Goal: Task Accomplishment & Management: Manage account settings

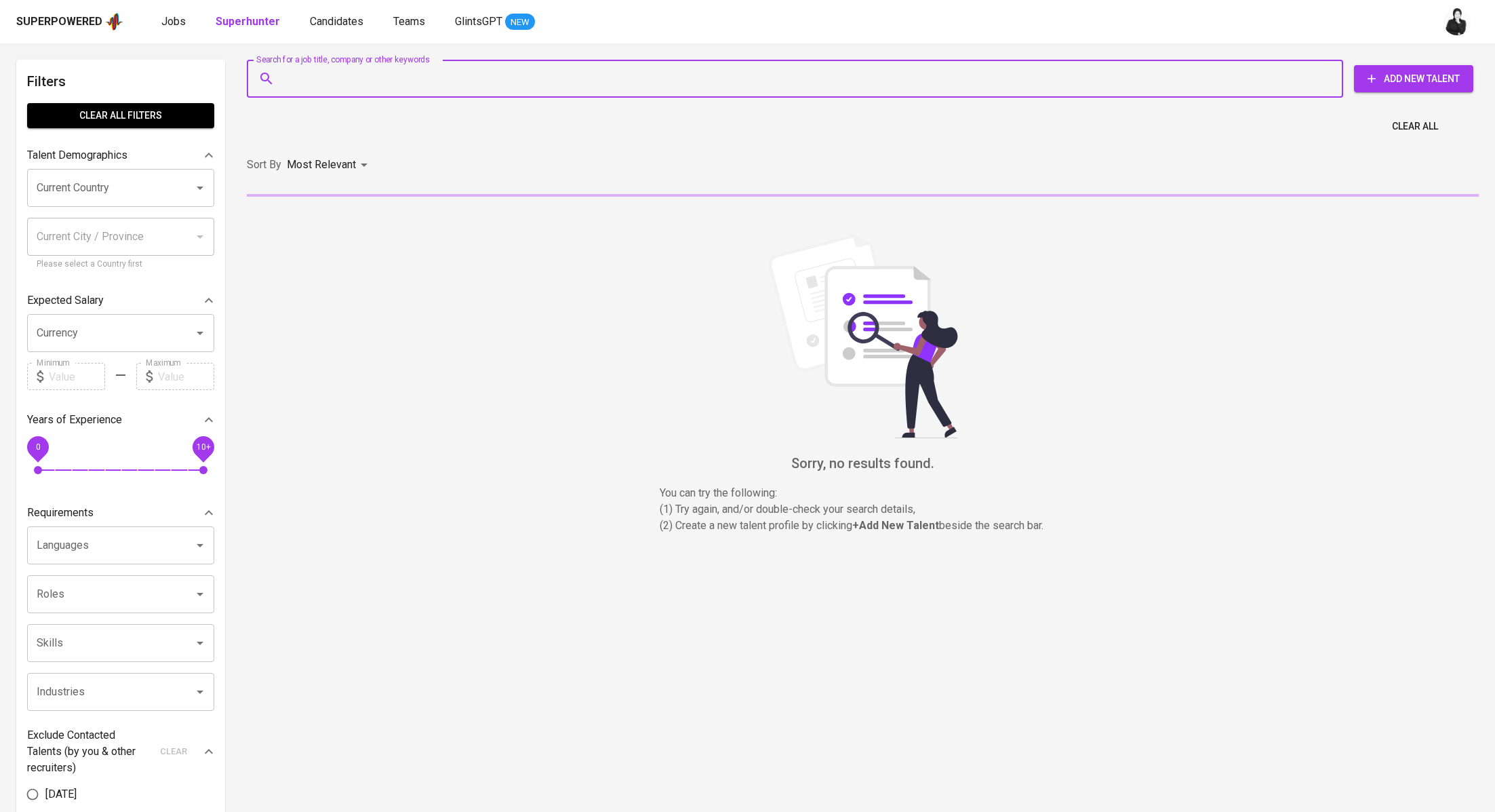
type input "[EMAIL_ADDRESS][DOMAIN_NAME]"
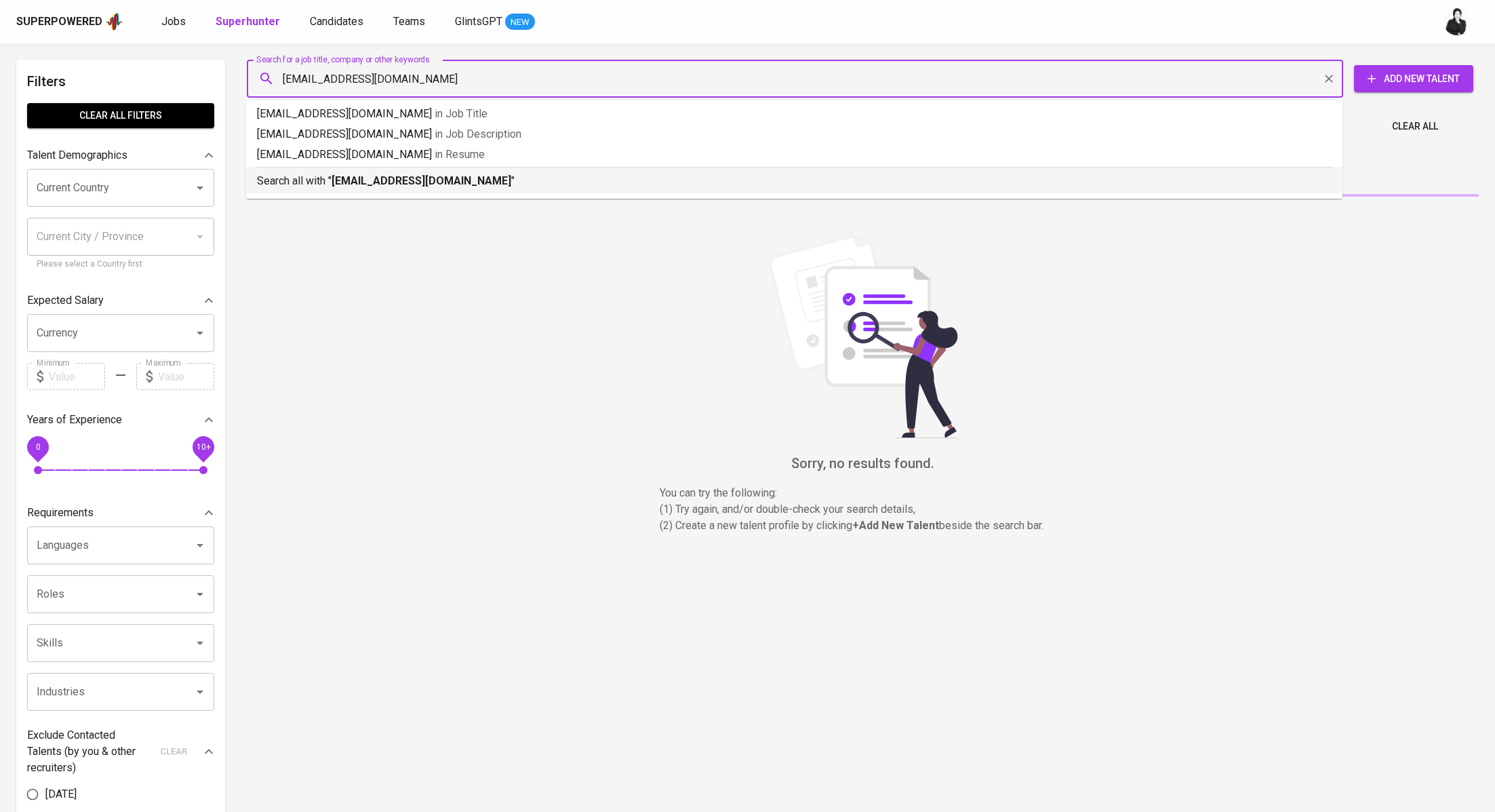
click at [423, 179] on b "[EMAIL_ADDRESS][DOMAIN_NAME]" at bounding box center [421, 181] width 180 height 13
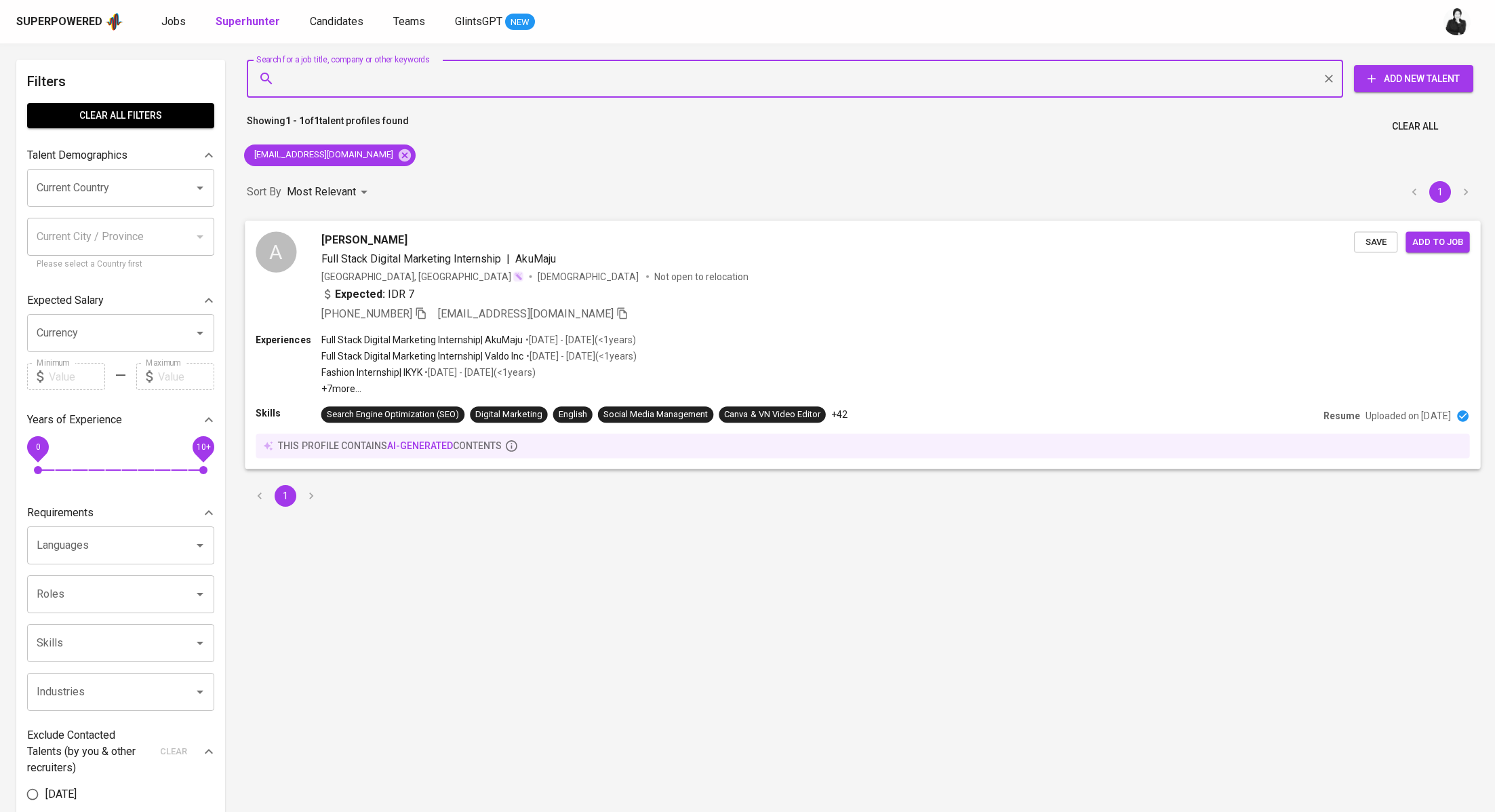
click at [383, 237] on span "[PERSON_NAME]" at bounding box center [364, 239] width 86 height 16
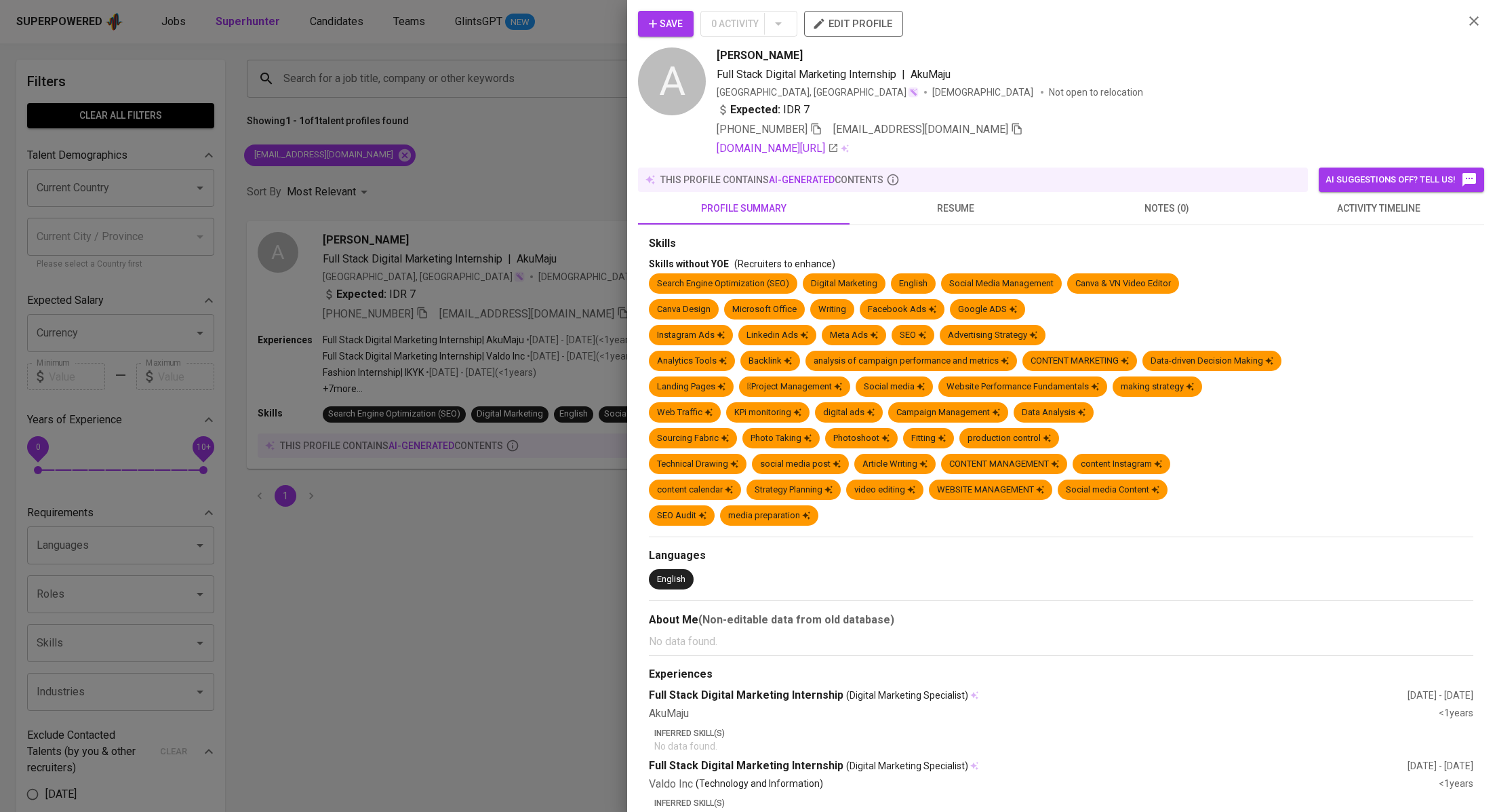
click at [1321, 218] on button "activity timeline" at bounding box center [1378, 208] width 211 height 33
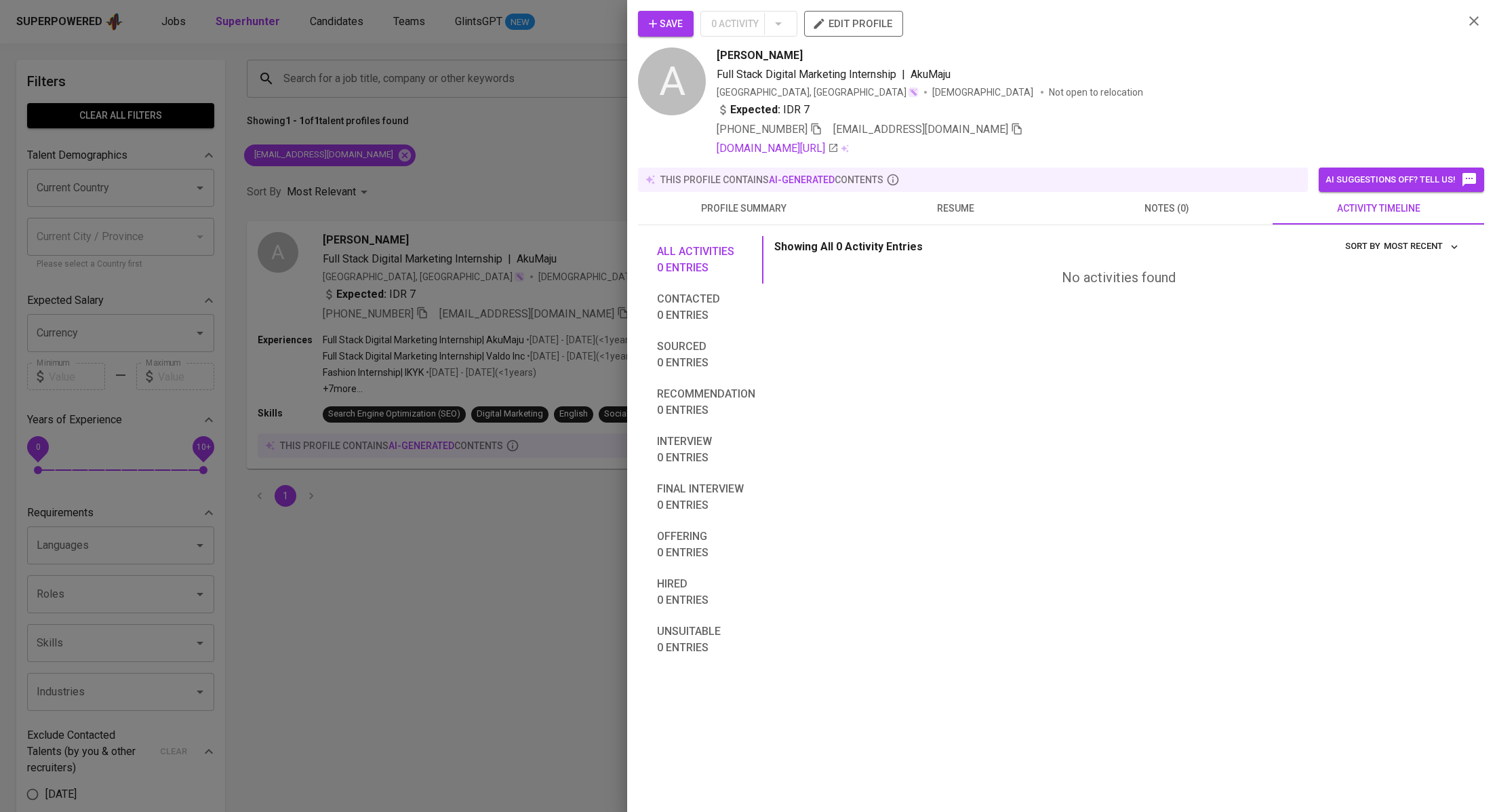
click at [1022, 204] on span "resume" at bounding box center [956, 208] width 195 height 17
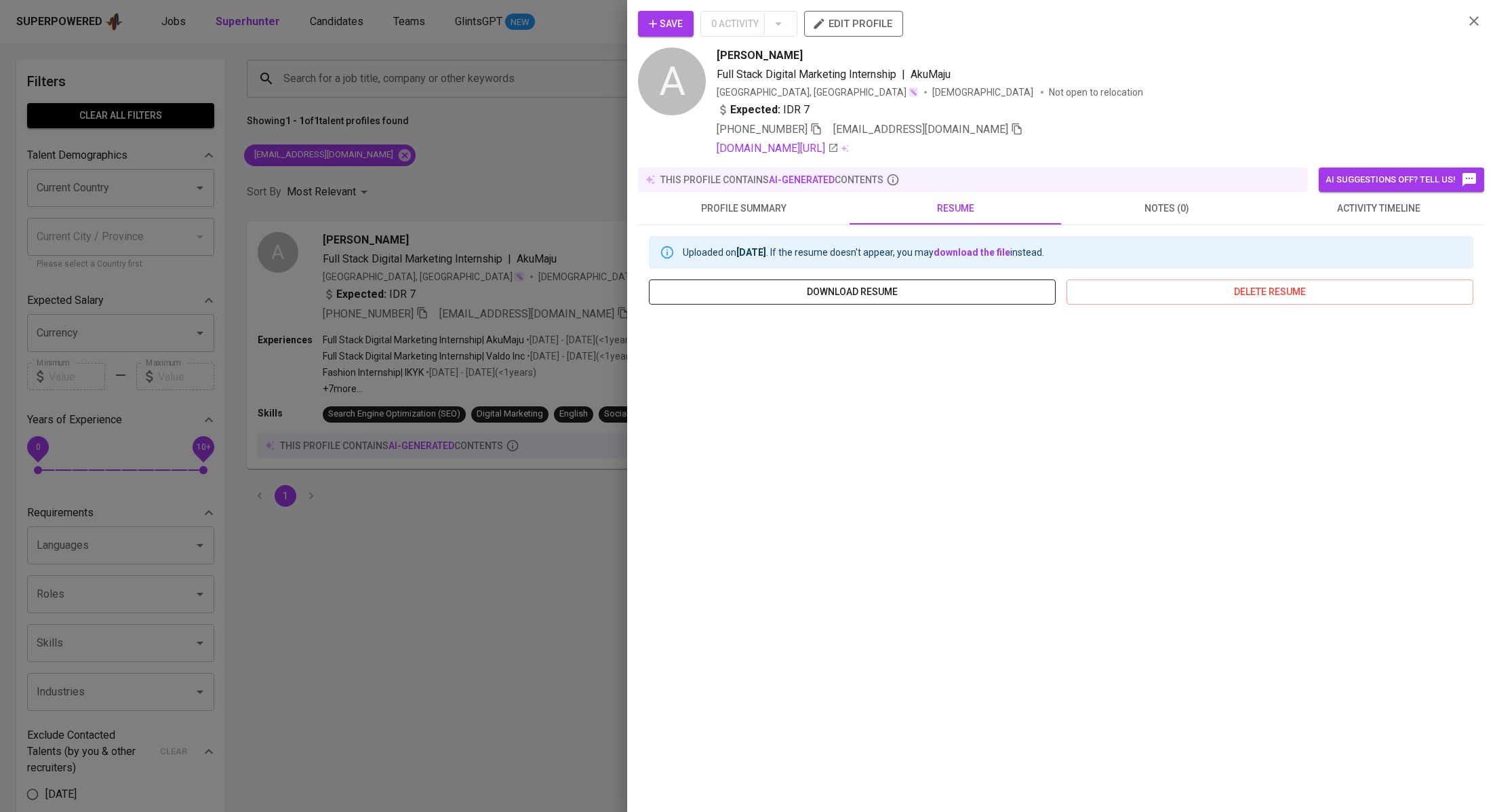
click at [991, 279] on button "download resume" at bounding box center [853, 292] width 406 height 25
click at [449, 151] on div at bounding box center [747, 406] width 1495 height 812
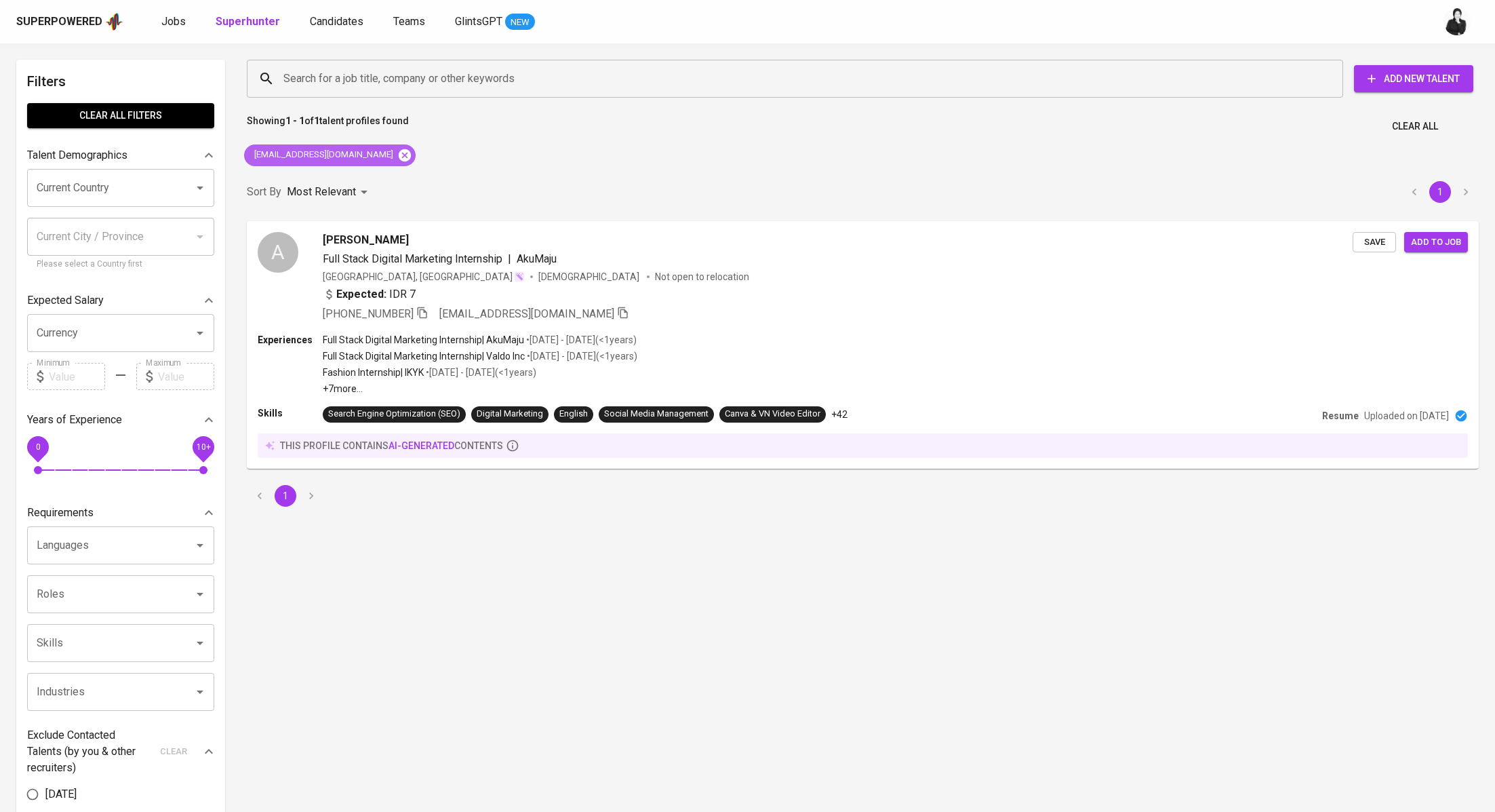
click at [398, 155] on icon at bounding box center [405, 154] width 13 height 13
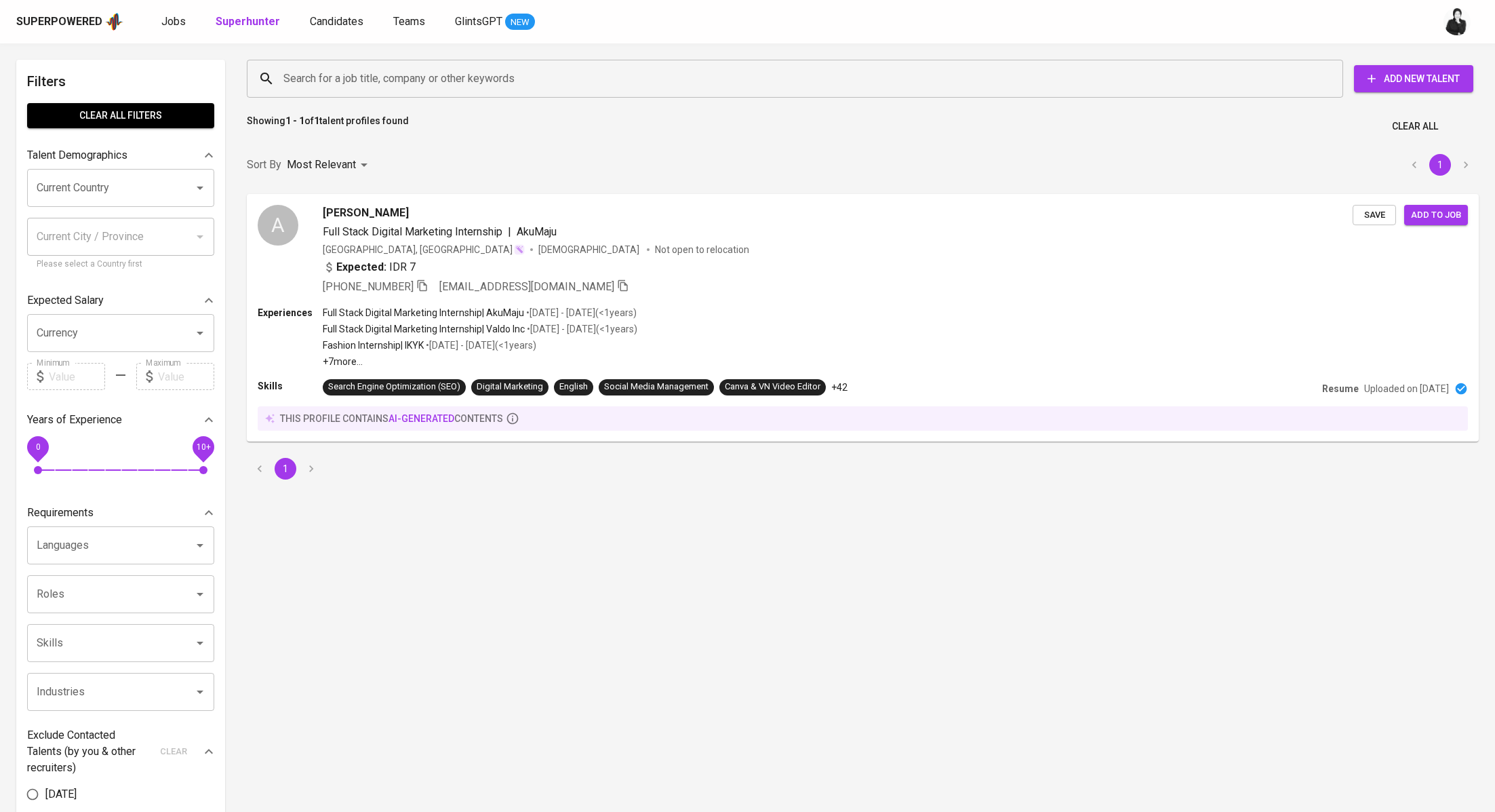
click at [445, 72] on input "Search for a job title, company or other keywords" at bounding box center [799, 79] width 1037 height 26
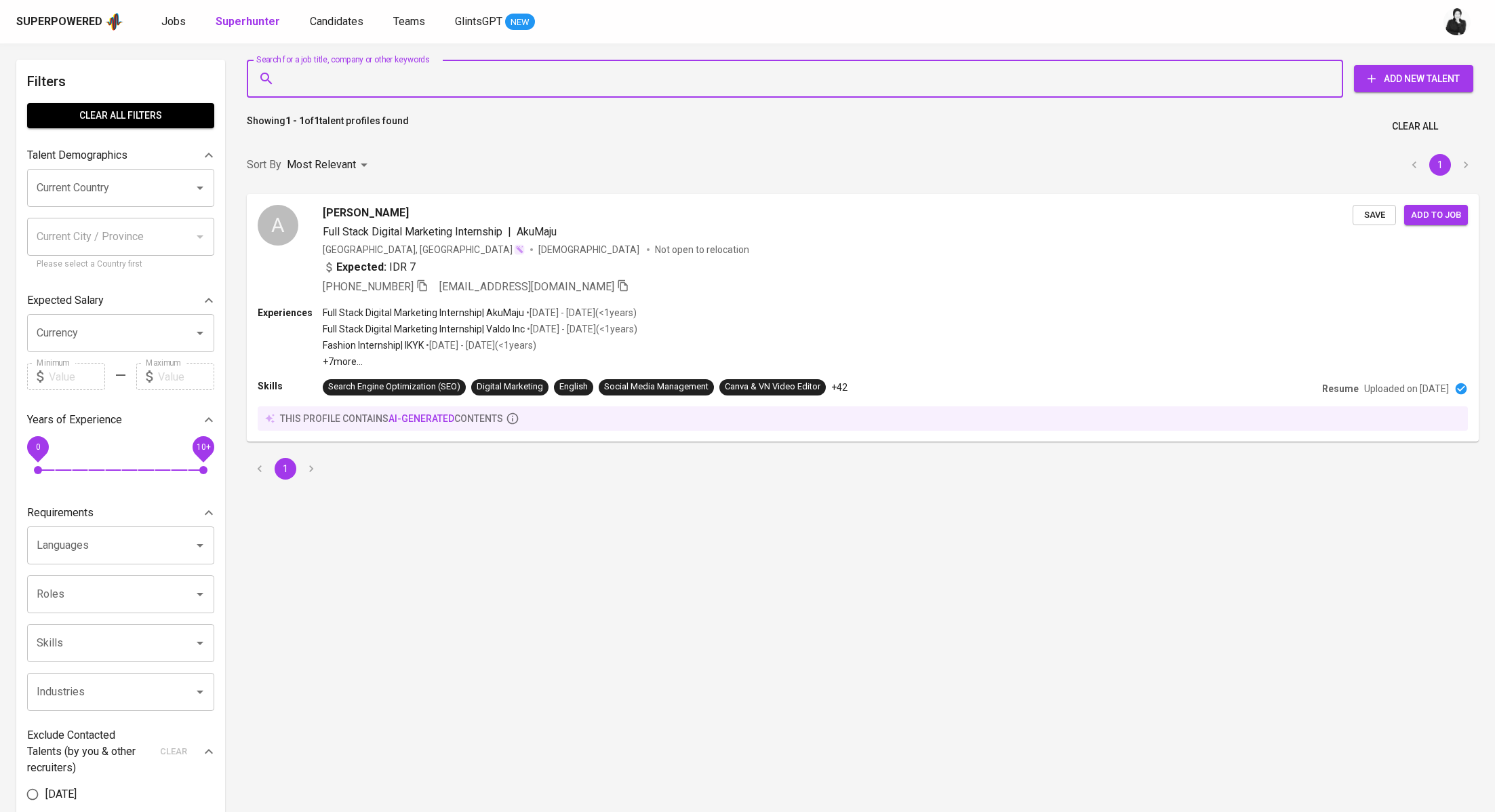
paste input "[EMAIL_ADDRESS][DOMAIN_NAME]"
type input "[EMAIL_ADDRESS][DOMAIN_NAME]"
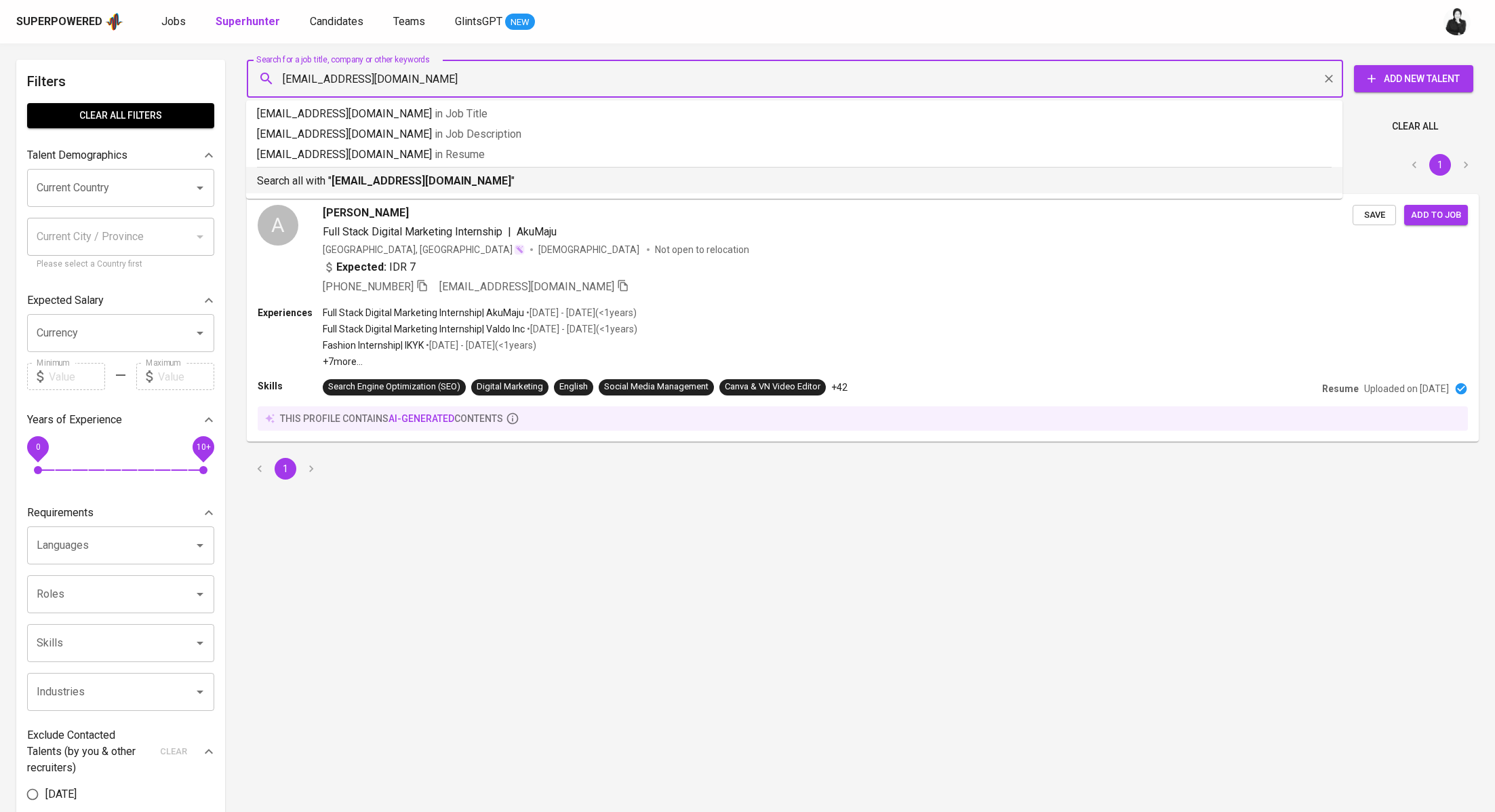
click at [444, 182] on b "[EMAIL_ADDRESS][DOMAIN_NAME]" at bounding box center [421, 181] width 180 height 13
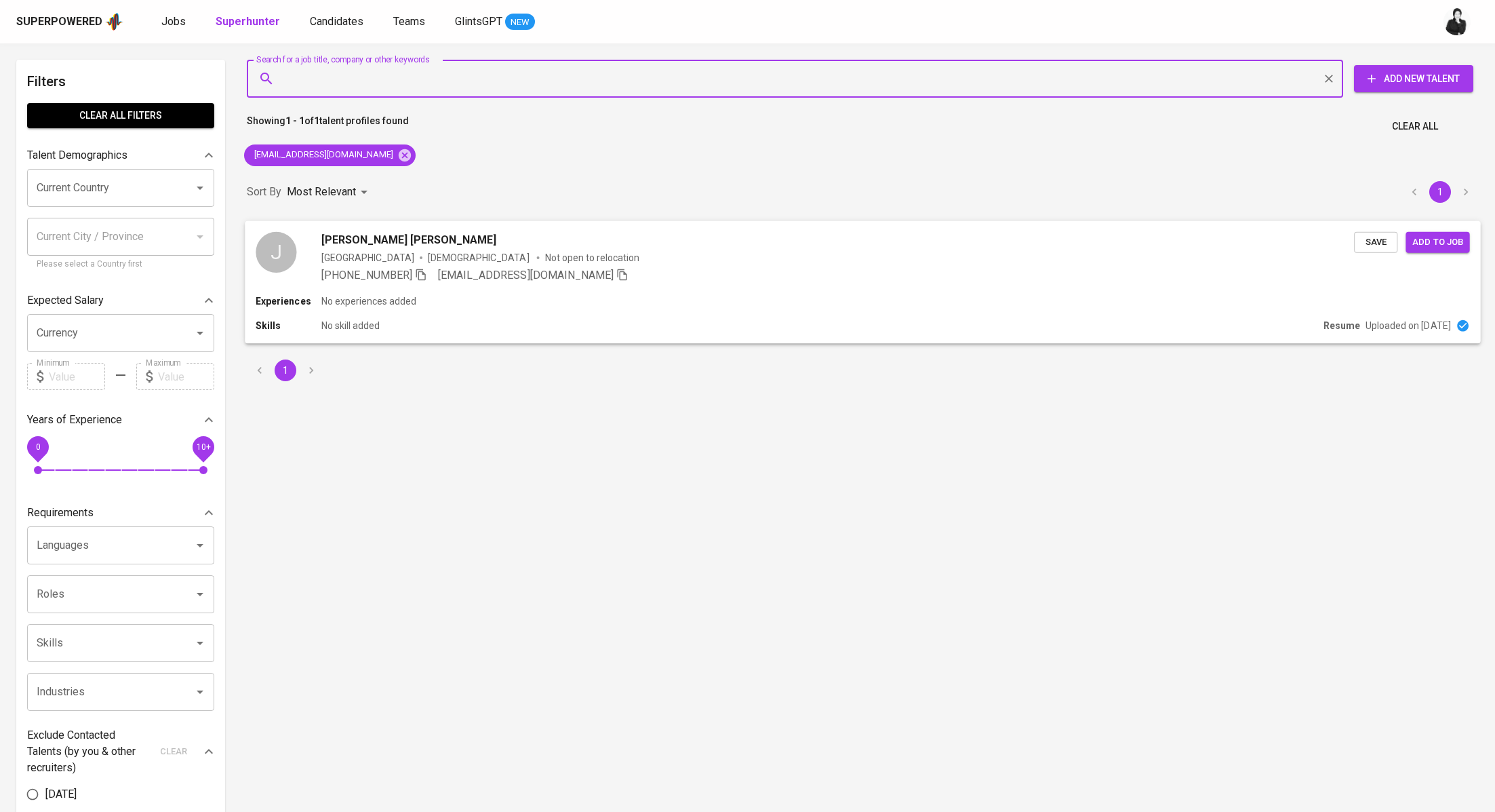
click at [393, 228] on div "J [PERSON_NAME] [PERSON_NAME] Indonesia [DEMOGRAPHIC_DATA] Not open to relocati…" at bounding box center [863, 257] width 1236 height 73
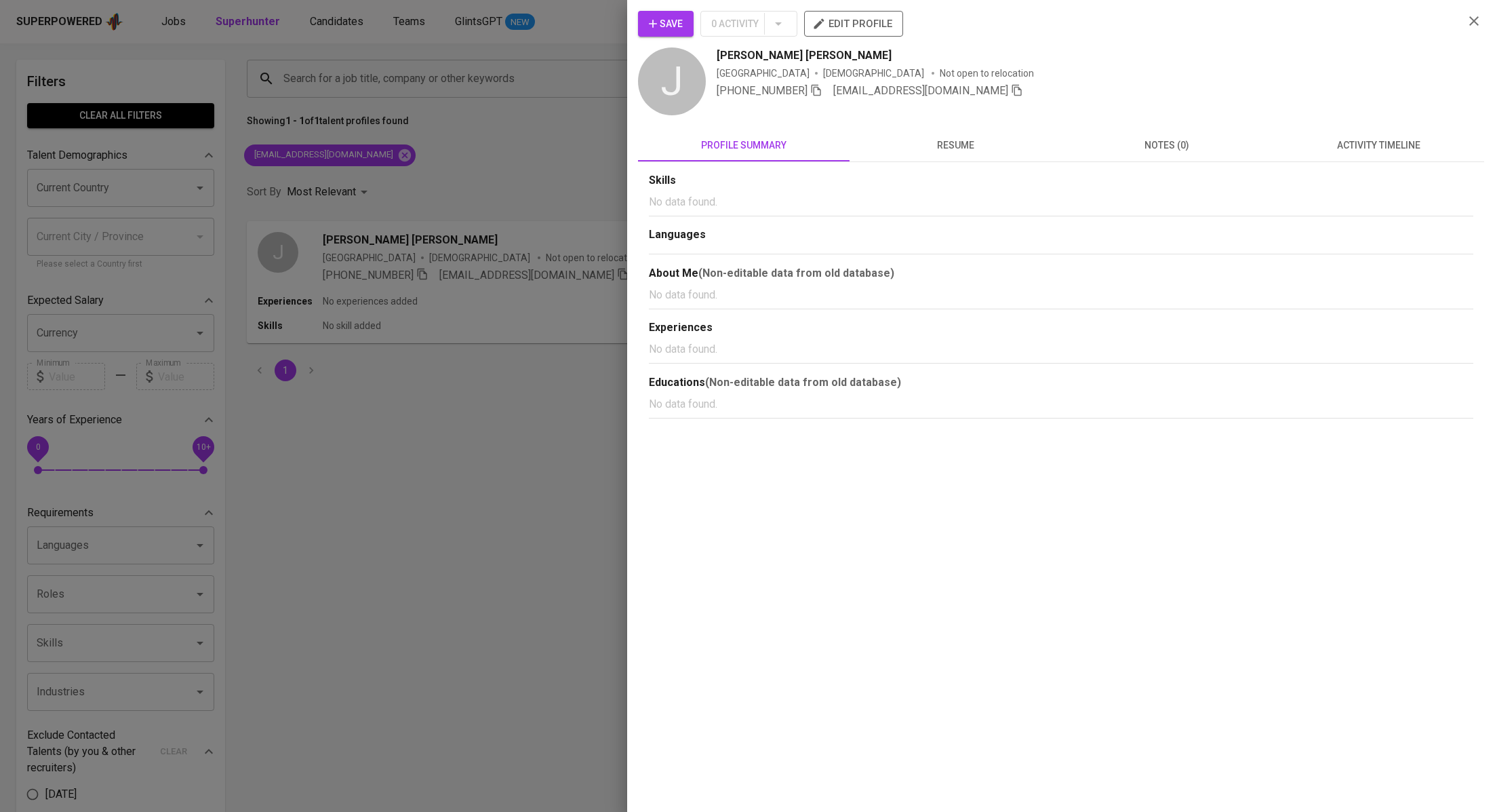
click at [1416, 165] on div "Skills No data found. Languages About Me (Non-editable data from old database) …" at bounding box center [1061, 290] width 846 height 257
click at [1408, 143] on span "activity timeline" at bounding box center [1378, 145] width 195 height 17
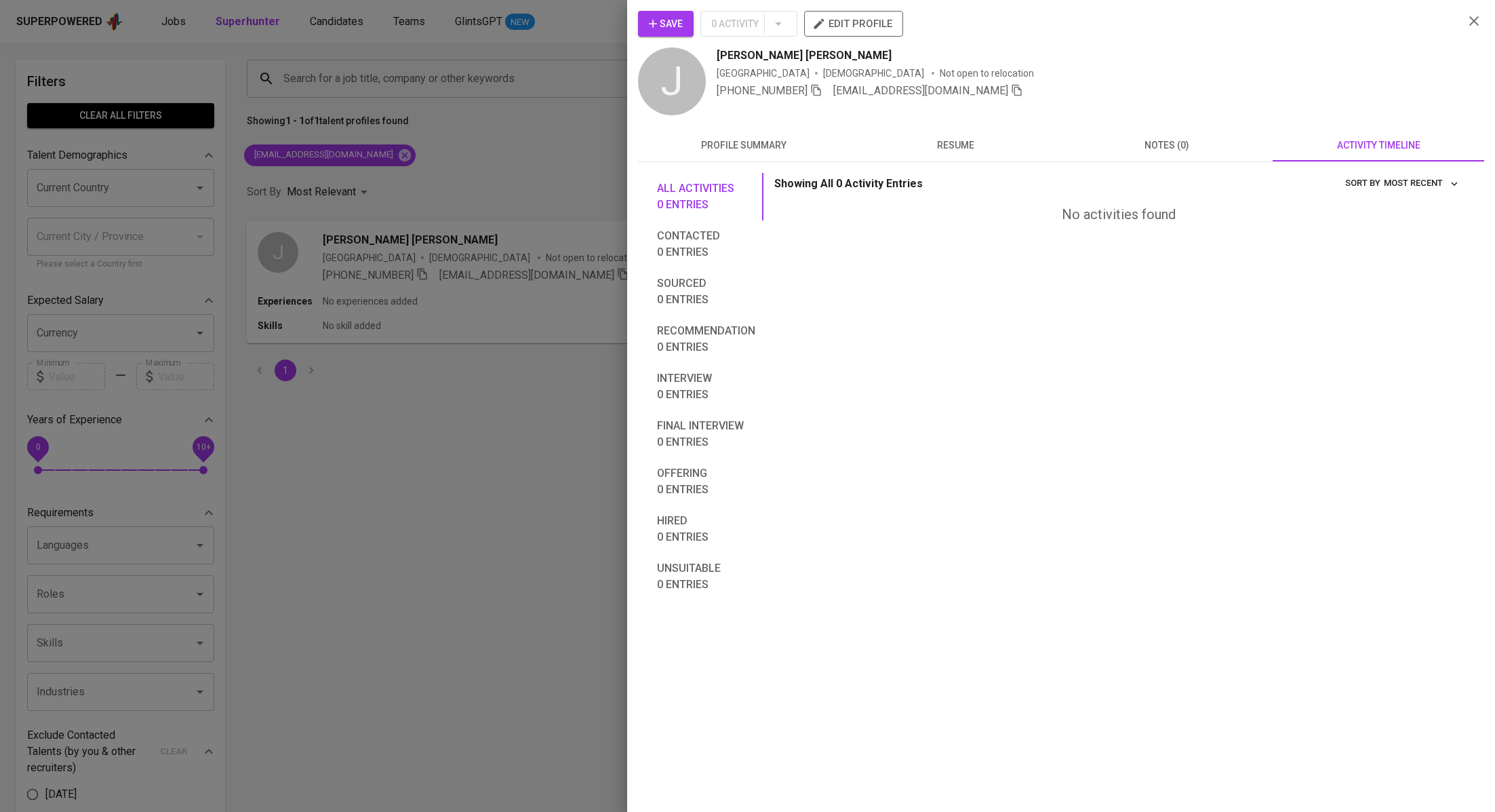
click at [683, 15] on button "Save" at bounding box center [666, 23] width 56 height 26
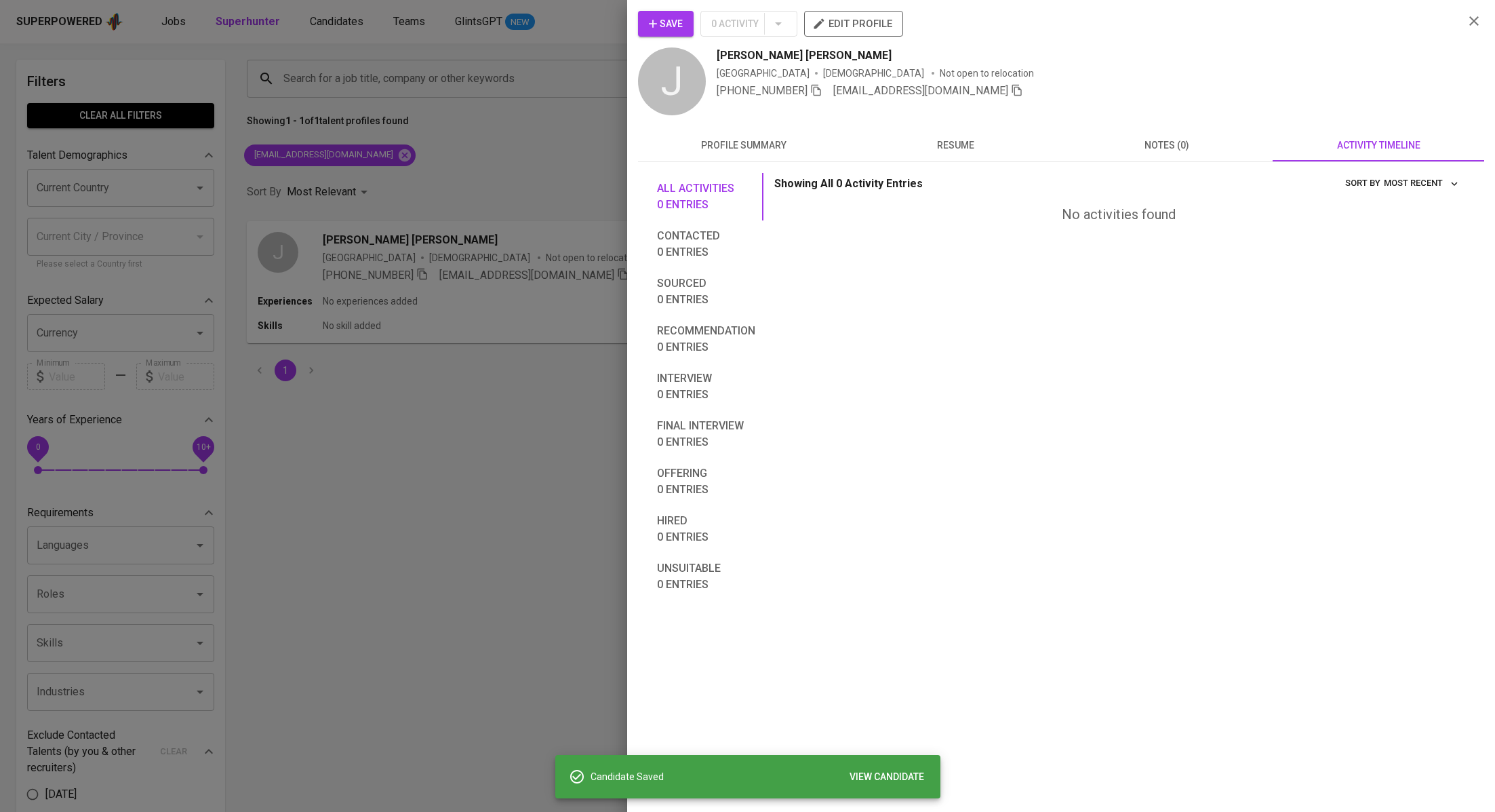
click at [512, 148] on div at bounding box center [747, 406] width 1495 height 812
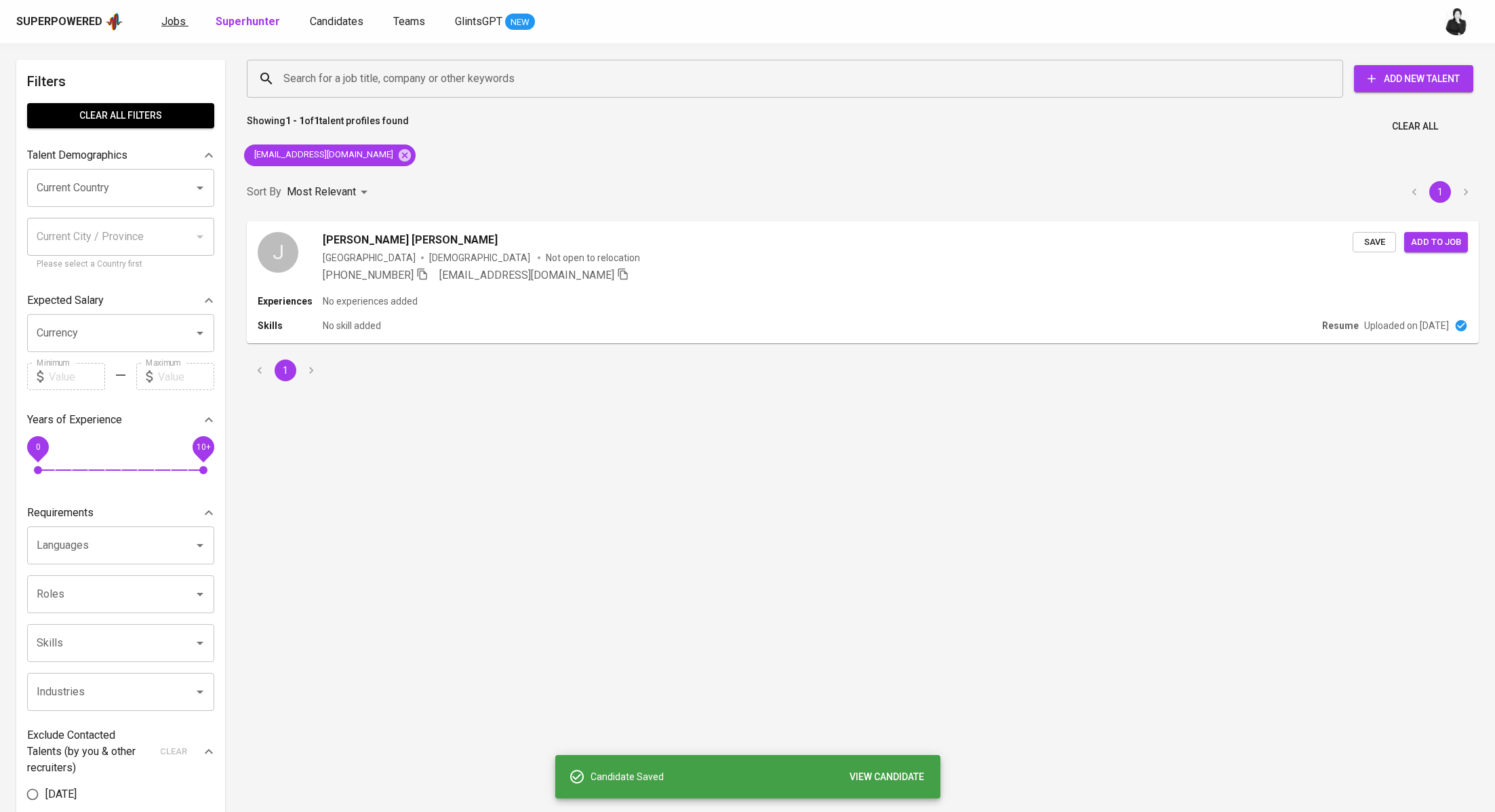
click at [178, 25] on span "Jobs" at bounding box center [173, 22] width 24 height 13
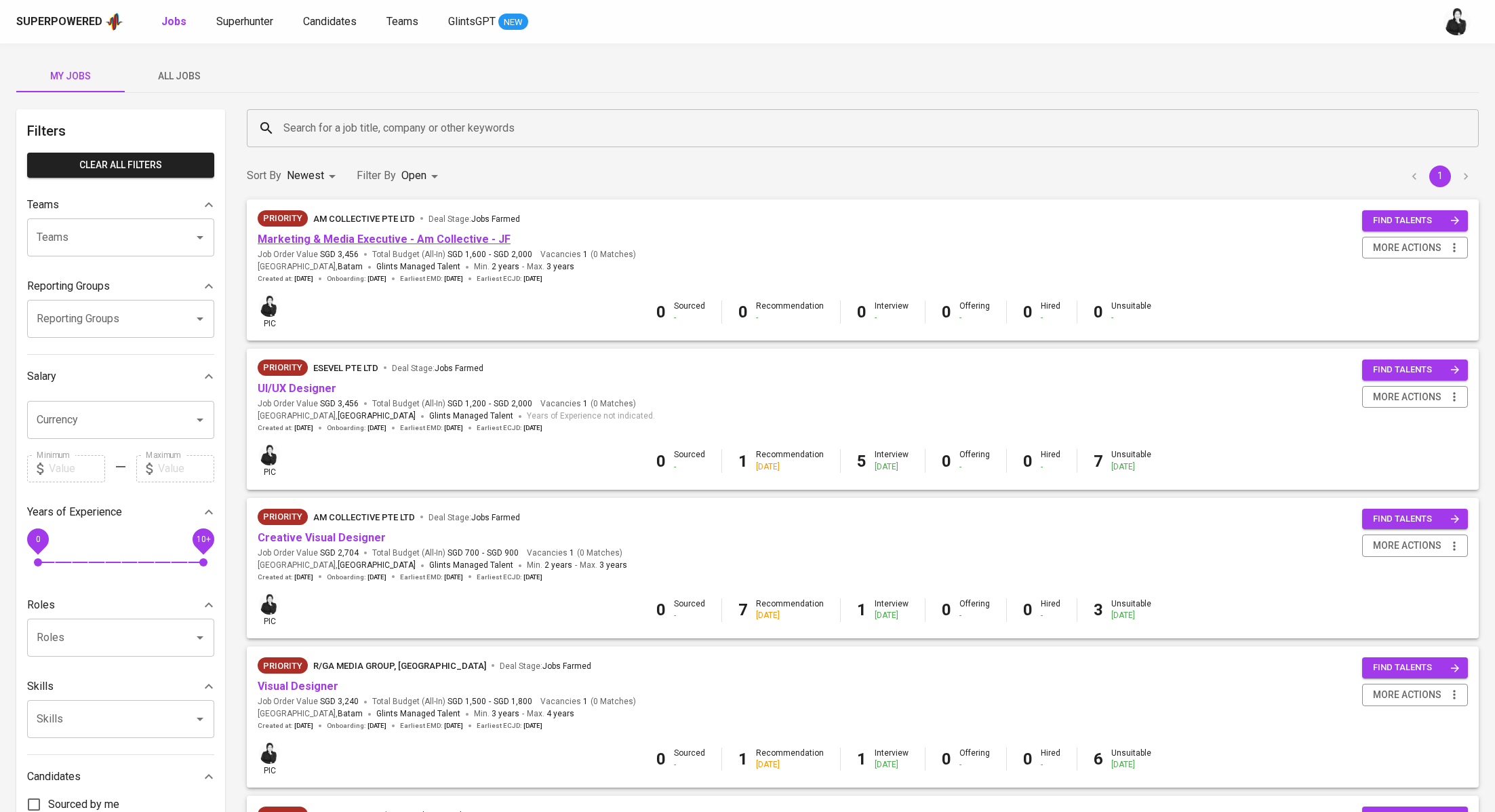
click at [396, 238] on link "Marketing & Media Executive - Am Collective - JF" at bounding box center [384, 239] width 253 height 13
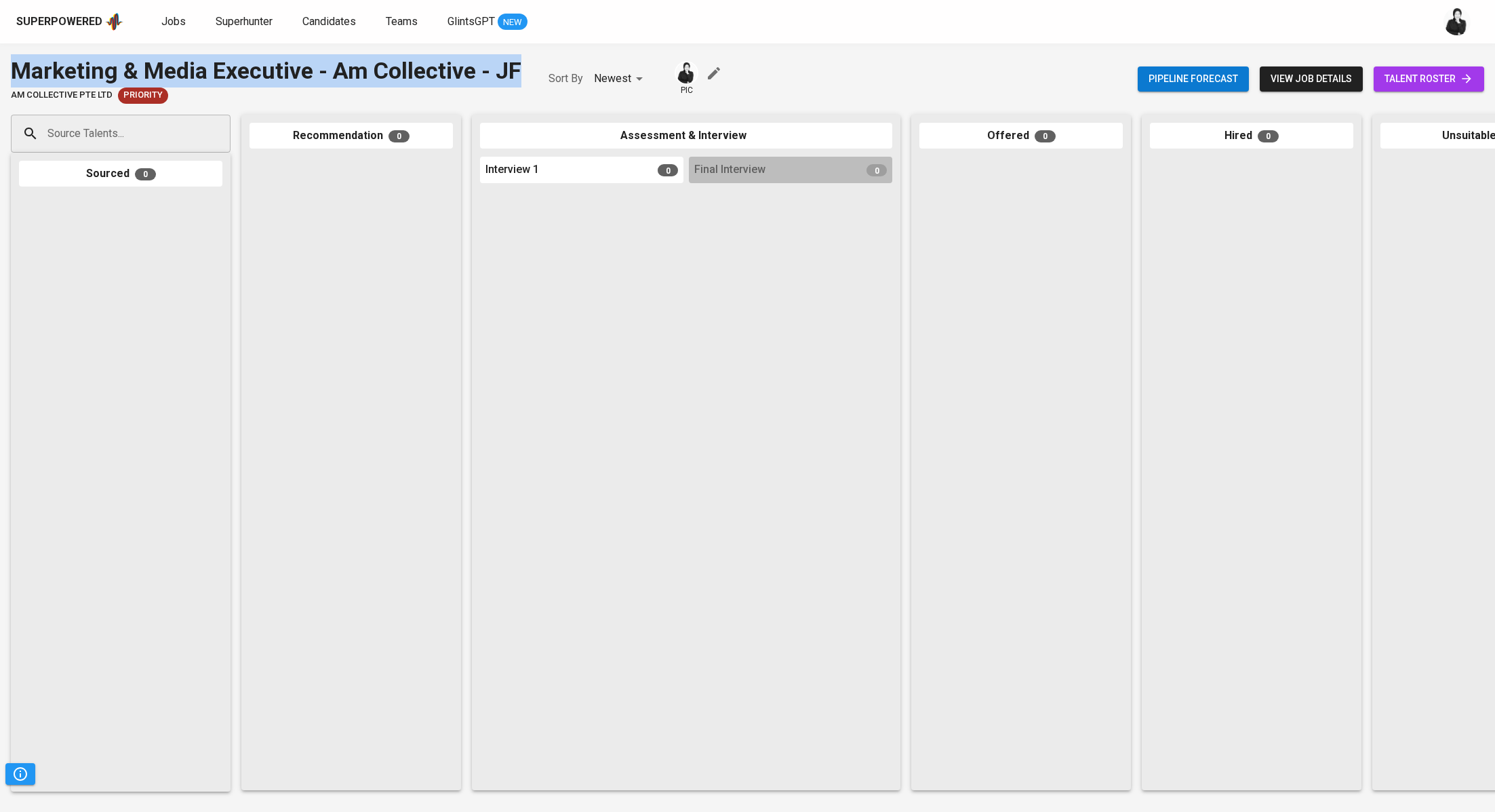
drag, startPoint x: 531, startPoint y: 70, endPoint x: 9, endPoint y: 53, distance: 522.3
click at [5, 56] on div "Marketing & Media Executive - Am Collective - JF AM Collective Pte Ltd Priority…" at bounding box center [747, 79] width 1495 height 50
copy div "Marketing & Media Executive - Am Collective - JF"
click at [166, 18] on span "Jobs" at bounding box center [173, 22] width 24 height 13
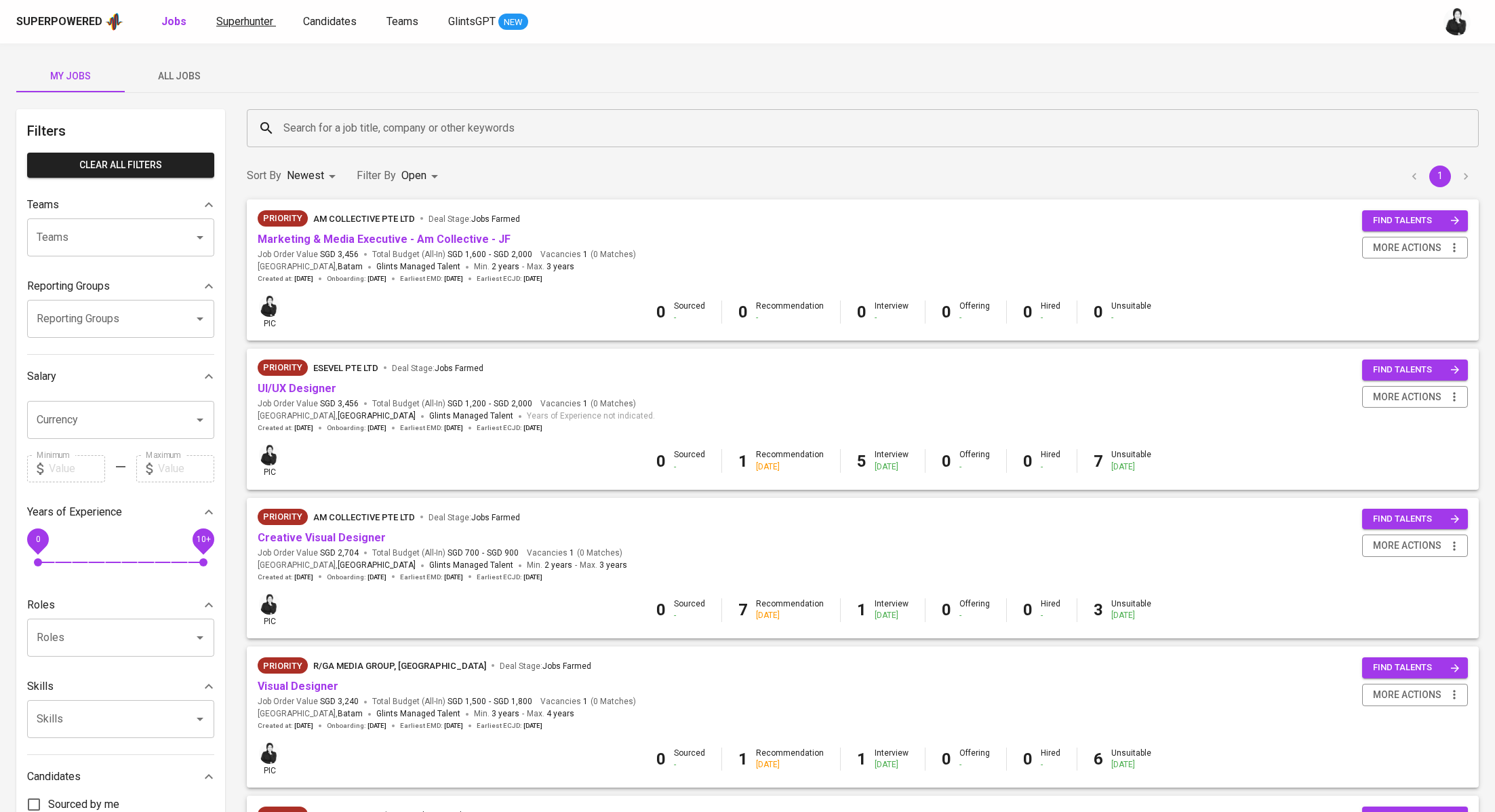
click at [239, 24] on span "Superhunter" at bounding box center [245, 22] width 57 height 13
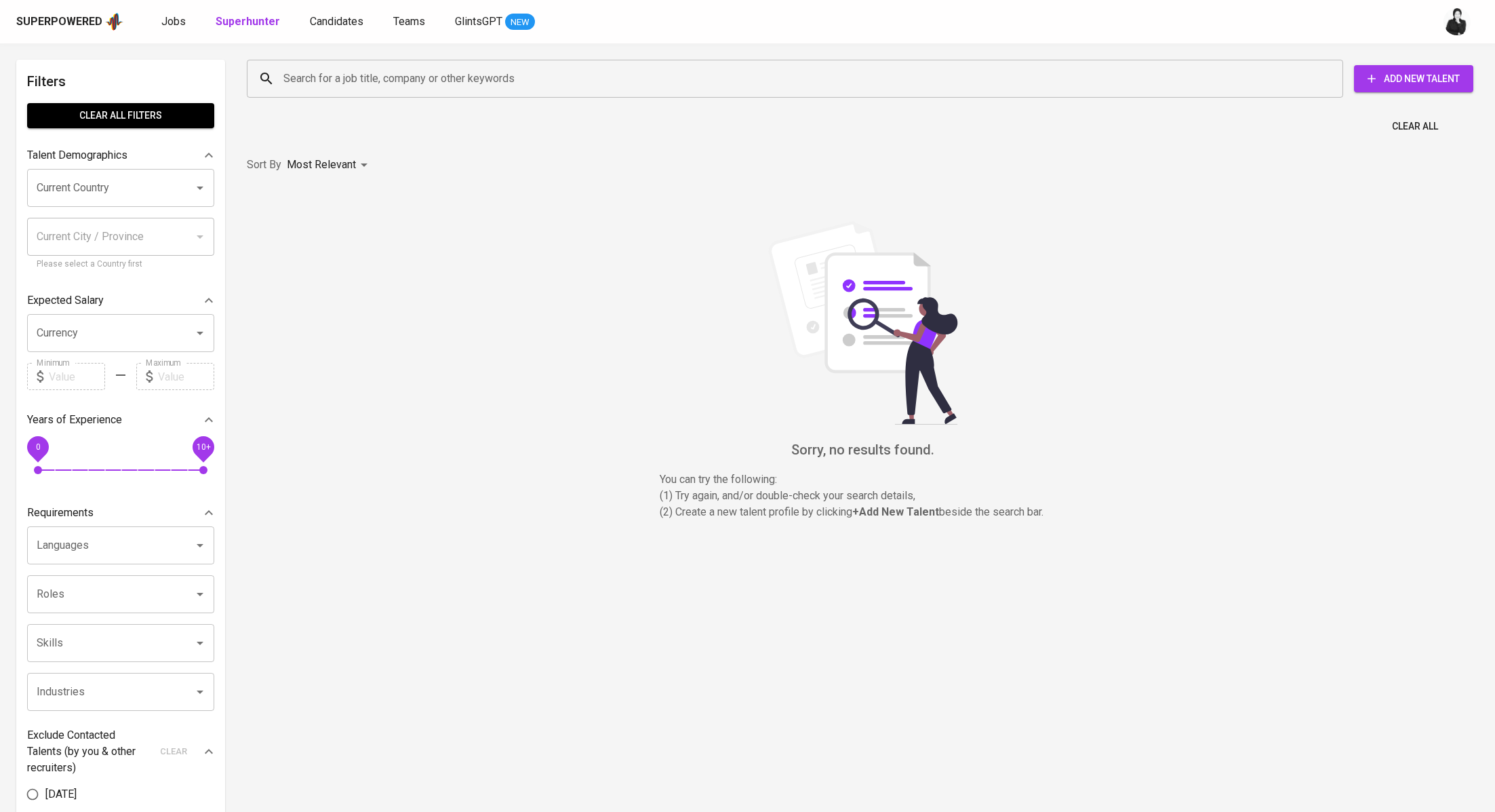
click at [388, 83] on input "Search for a job title, company or other keywords" at bounding box center [799, 79] width 1037 height 26
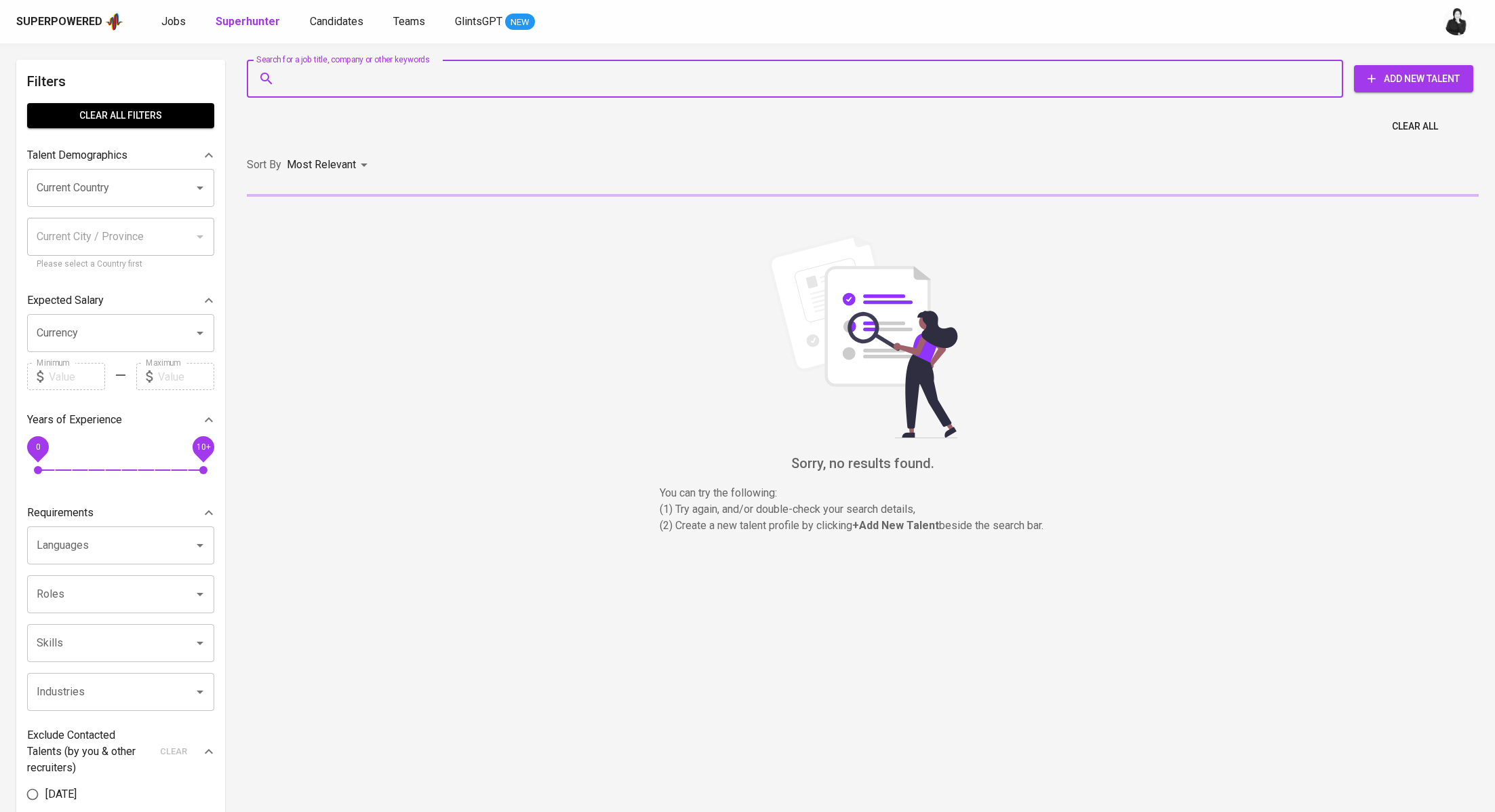
click at [339, 12] on div "Superpowered Jobs Superhunter Candidates Teams GlintsGPT NEW" at bounding box center [725, 22] width 1419 height 21
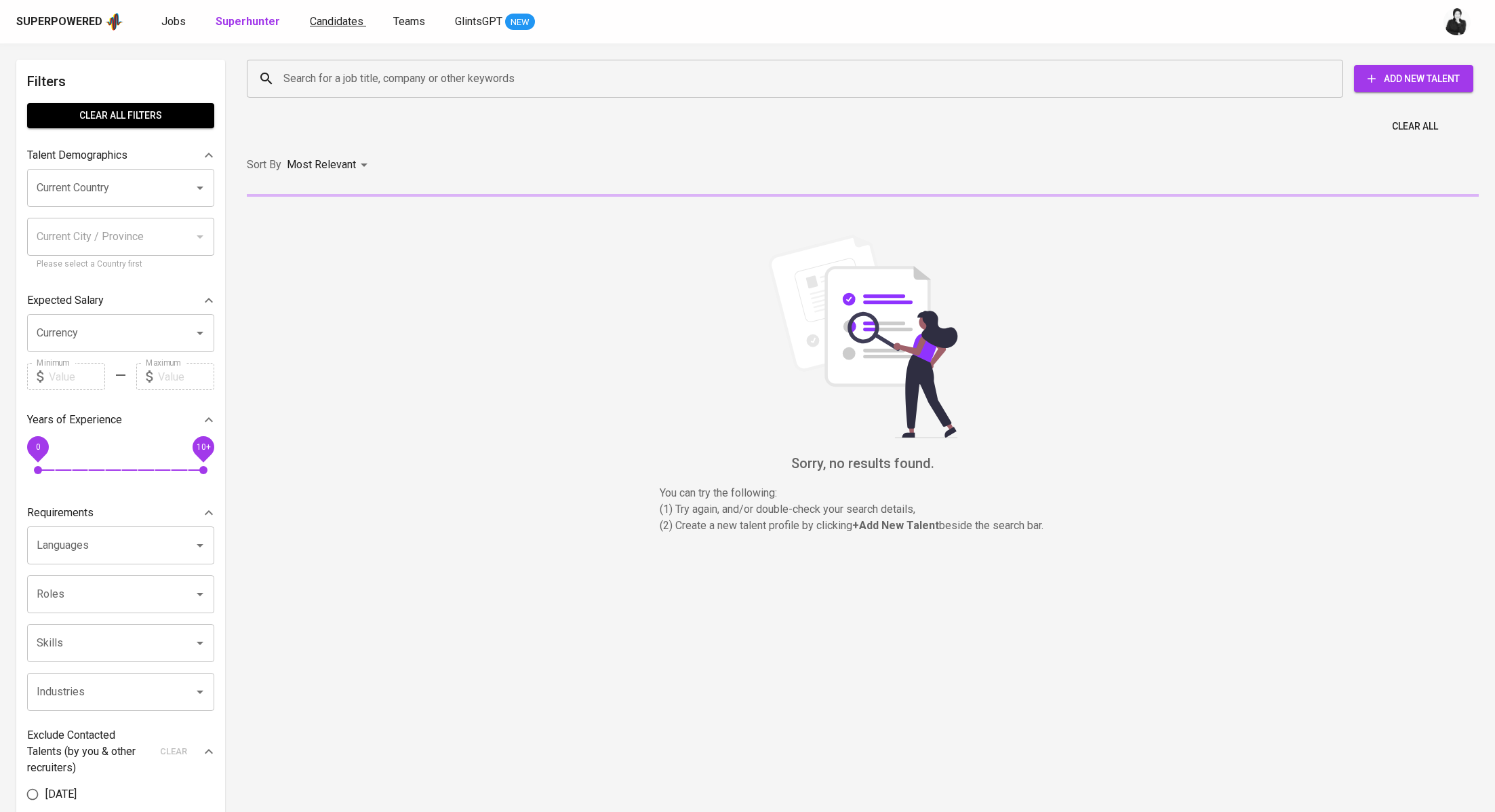
click at [344, 26] on span "Candidates" at bounding box center [336, 22] width 53 height 13
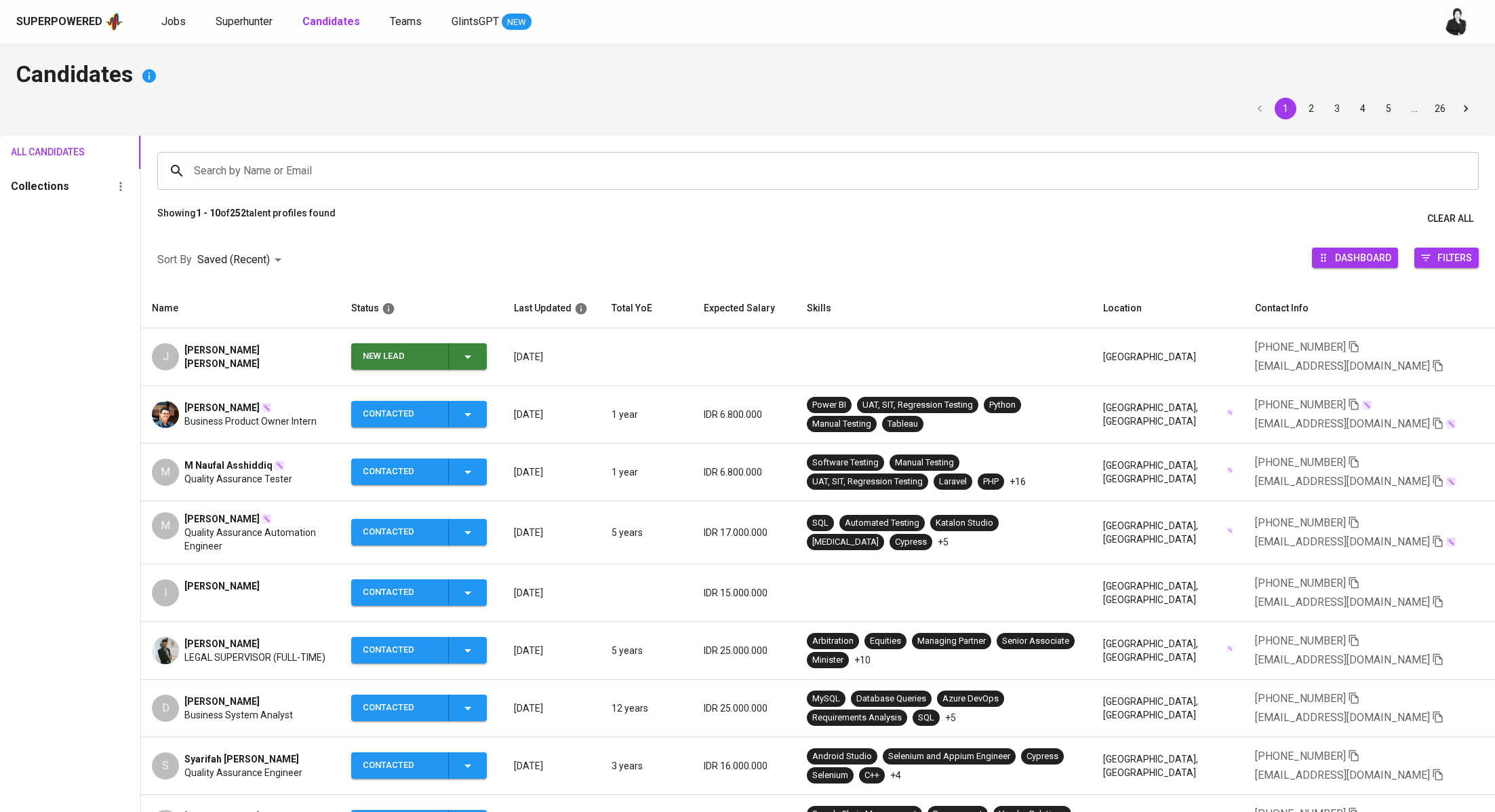
click at [476, 360] on icon "button" at bounding box center [468, 357] width 16 height 16
click at [456, 412] on li "Contacted" at bounding box center [424, 413] width 135 height 24
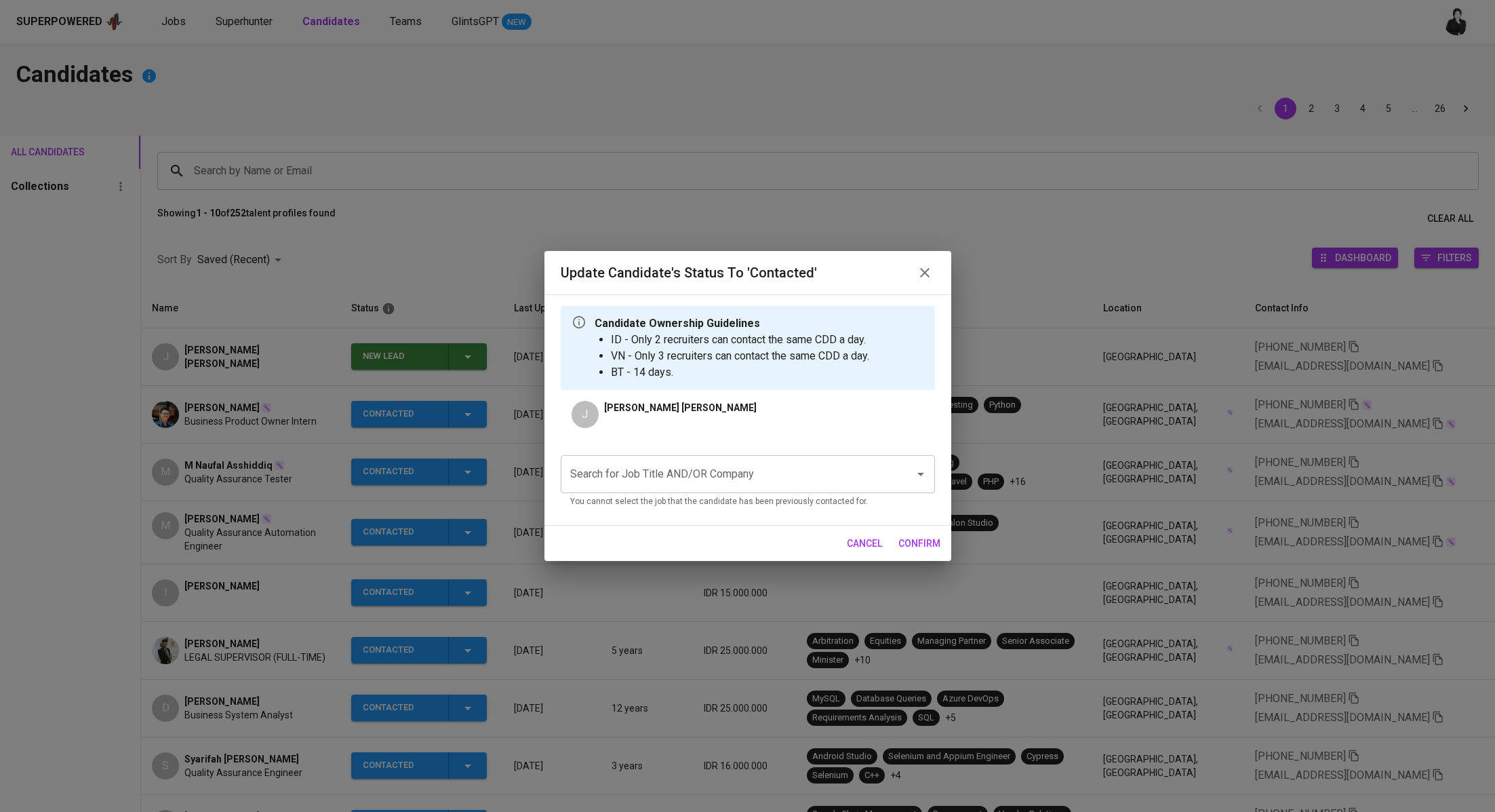
click at [628, 486] on input "Search for Job Title AND/OR Company" at bounding box center [729, 474] width 324 height 26
paste input "Marketing & Media Executive - Am Collective - JF"
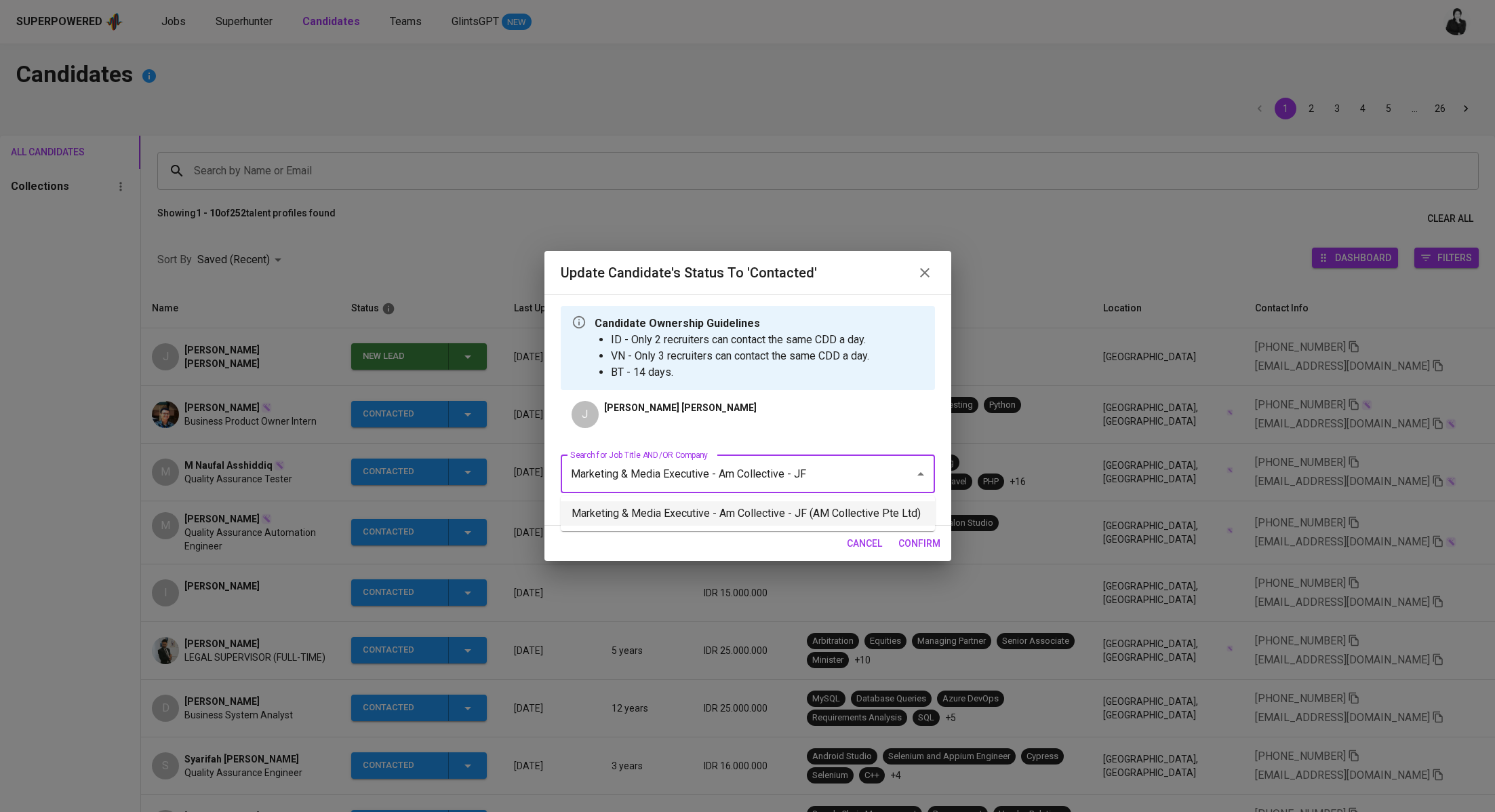
click at [676, 511] on li "Marketing & Media Executive - Am Collective - JF (AM Collective Pte Ltd)" at bounding box center [748, 513] width 374 height 24
type input "Marketing & Media Executive - Am Collective - JF"
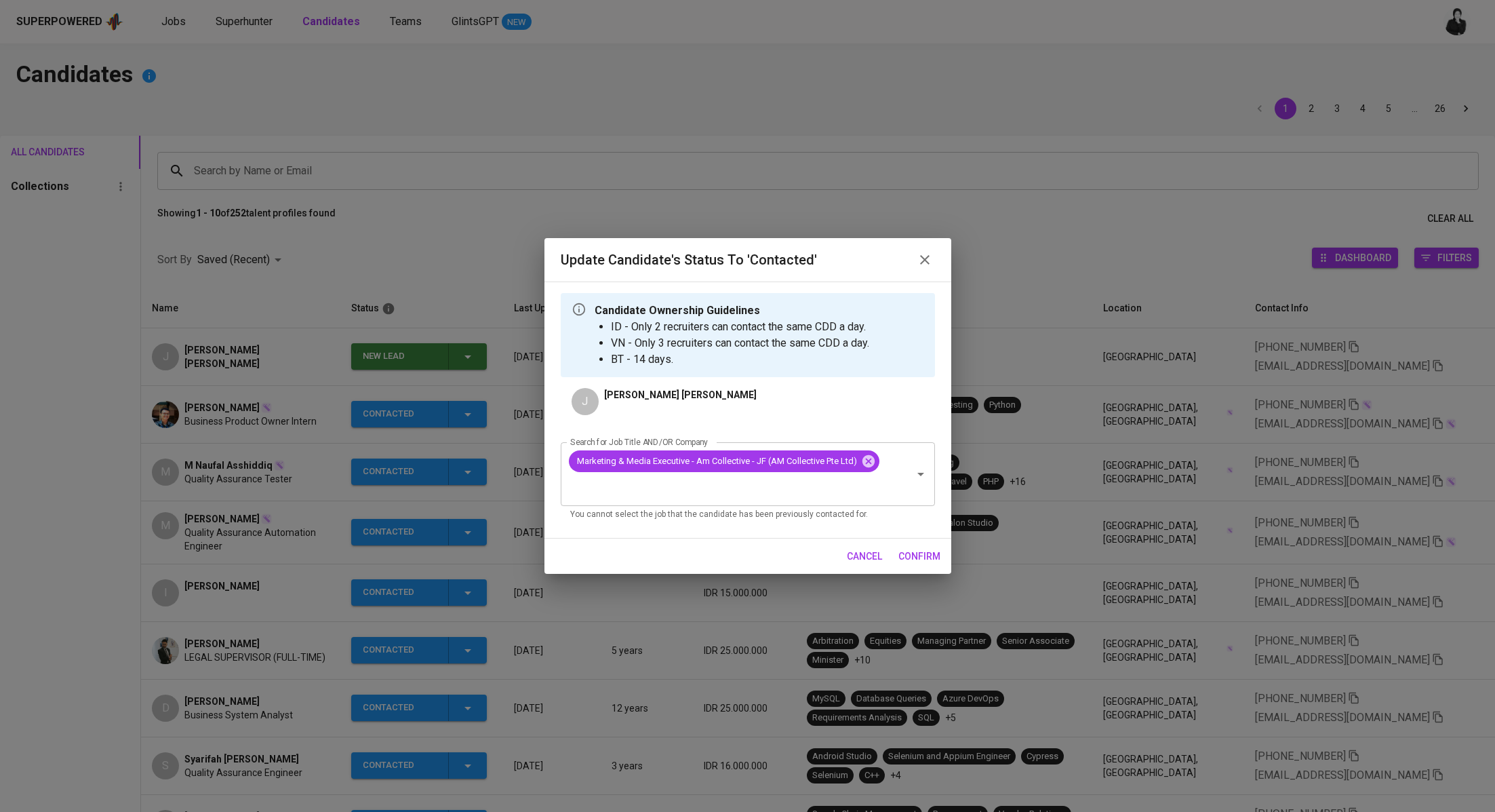
click at [926, 548] on span "confirm" at bounding box center [920, 556] width 42 height 17
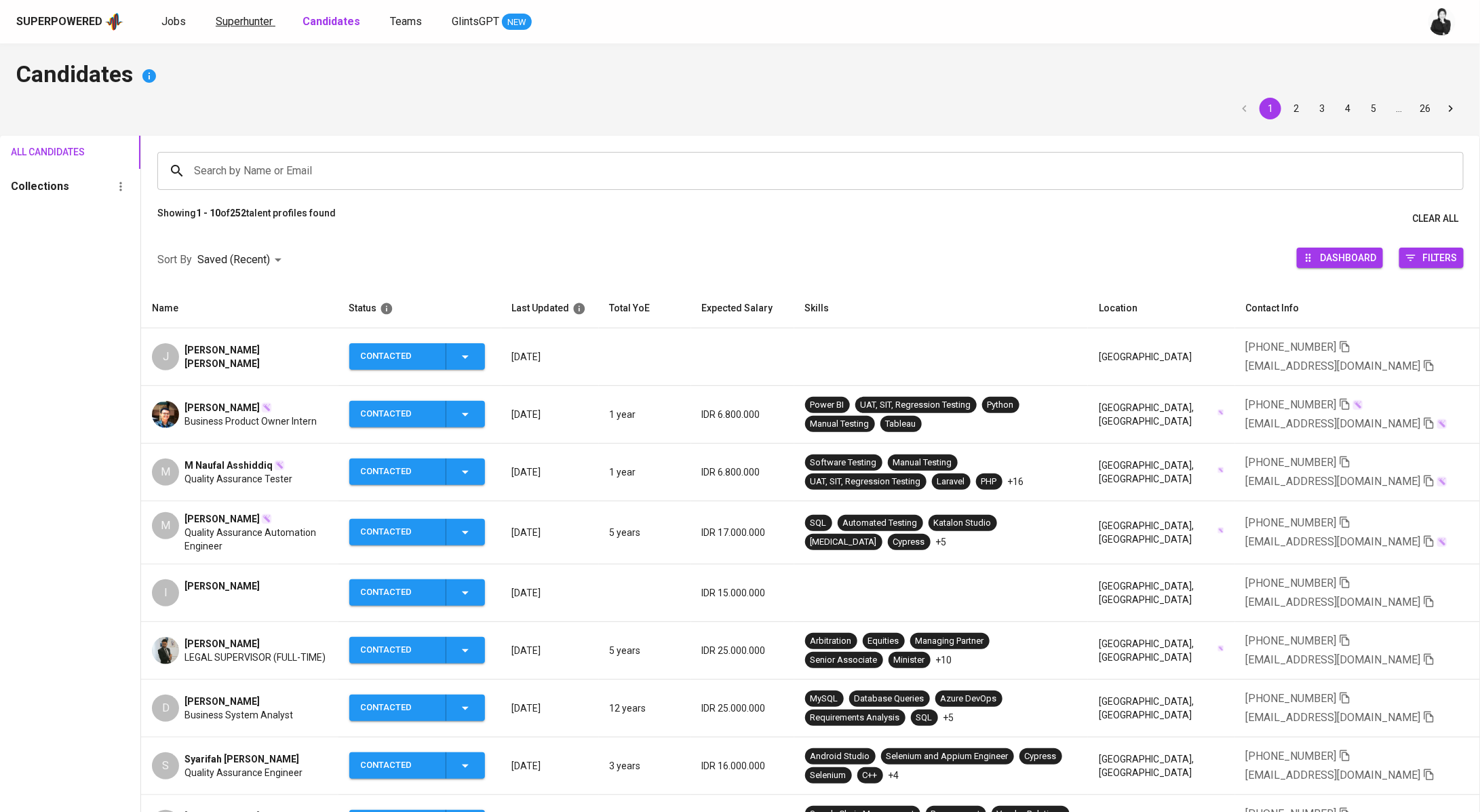
click at [246, 23] on span "Superhunter" at bounding box center [244, 22] width 57 height 13
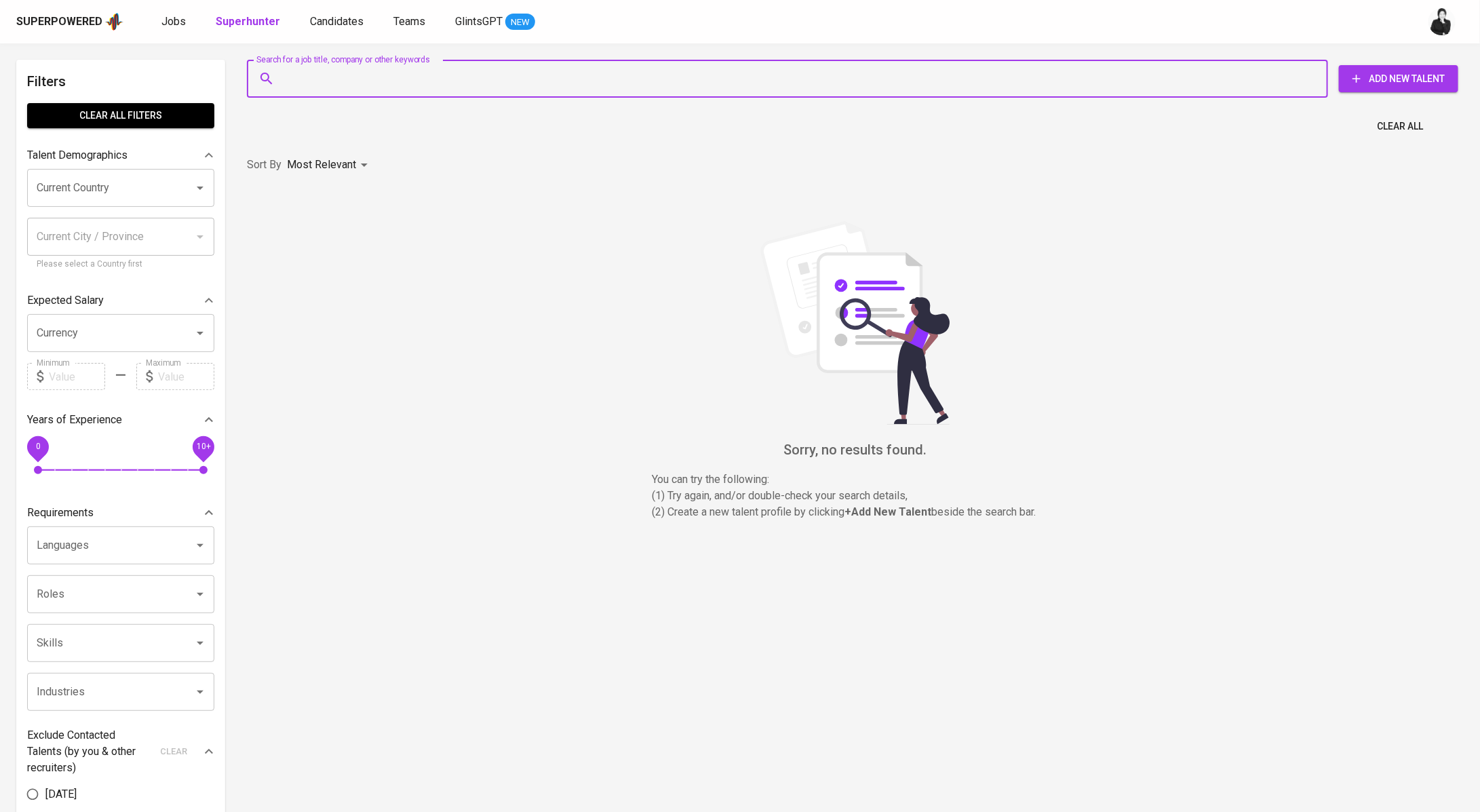
click at [407, 77] on input "Search for a job title, company or other keywords" at bounding box center [791, 79] width 1022 height 26
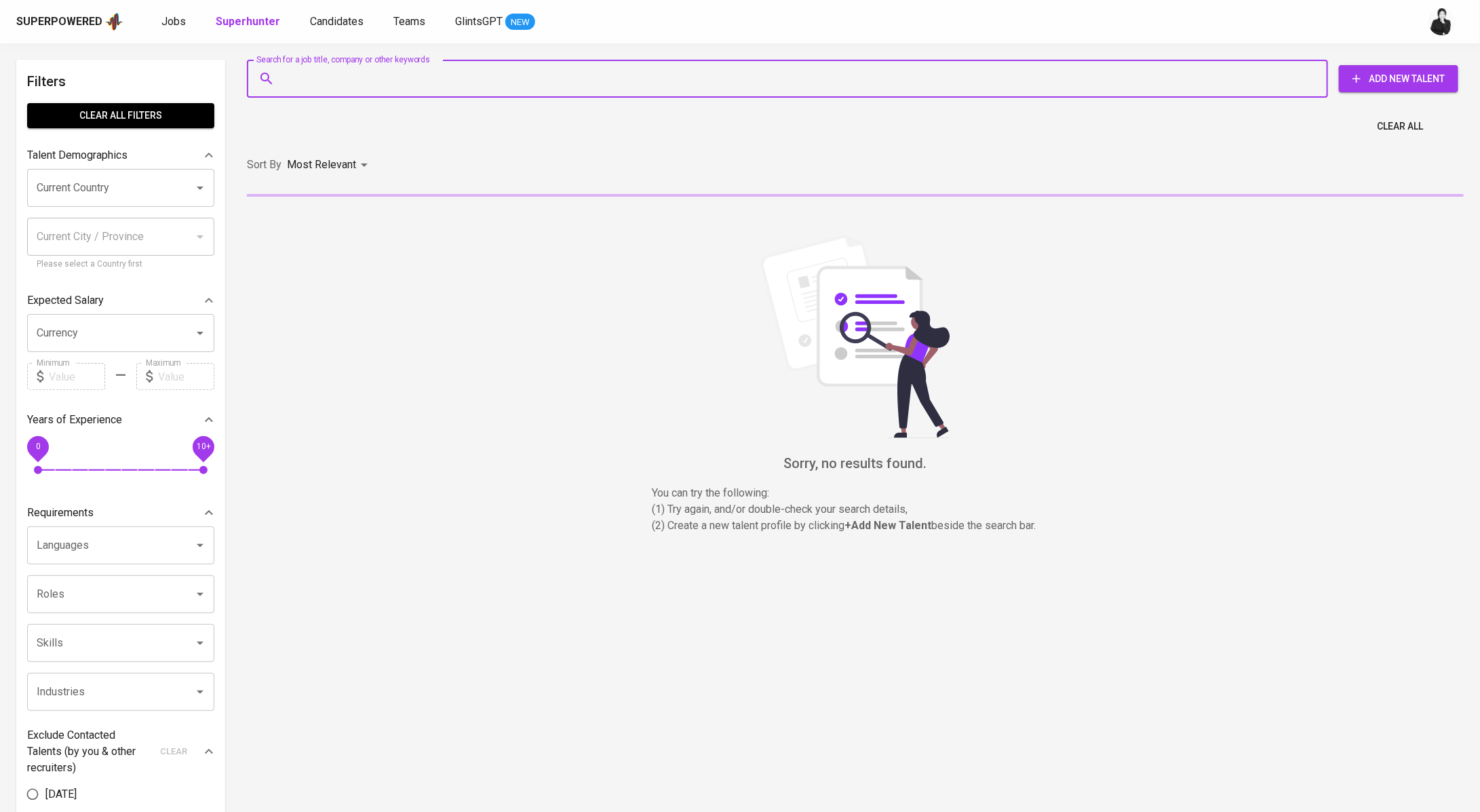
paste input "[EMAIL_ADDRESS][DOMAIN_NAME]"
type input "[EMAIL_ADDRESS][DOMAIN_NAME]"
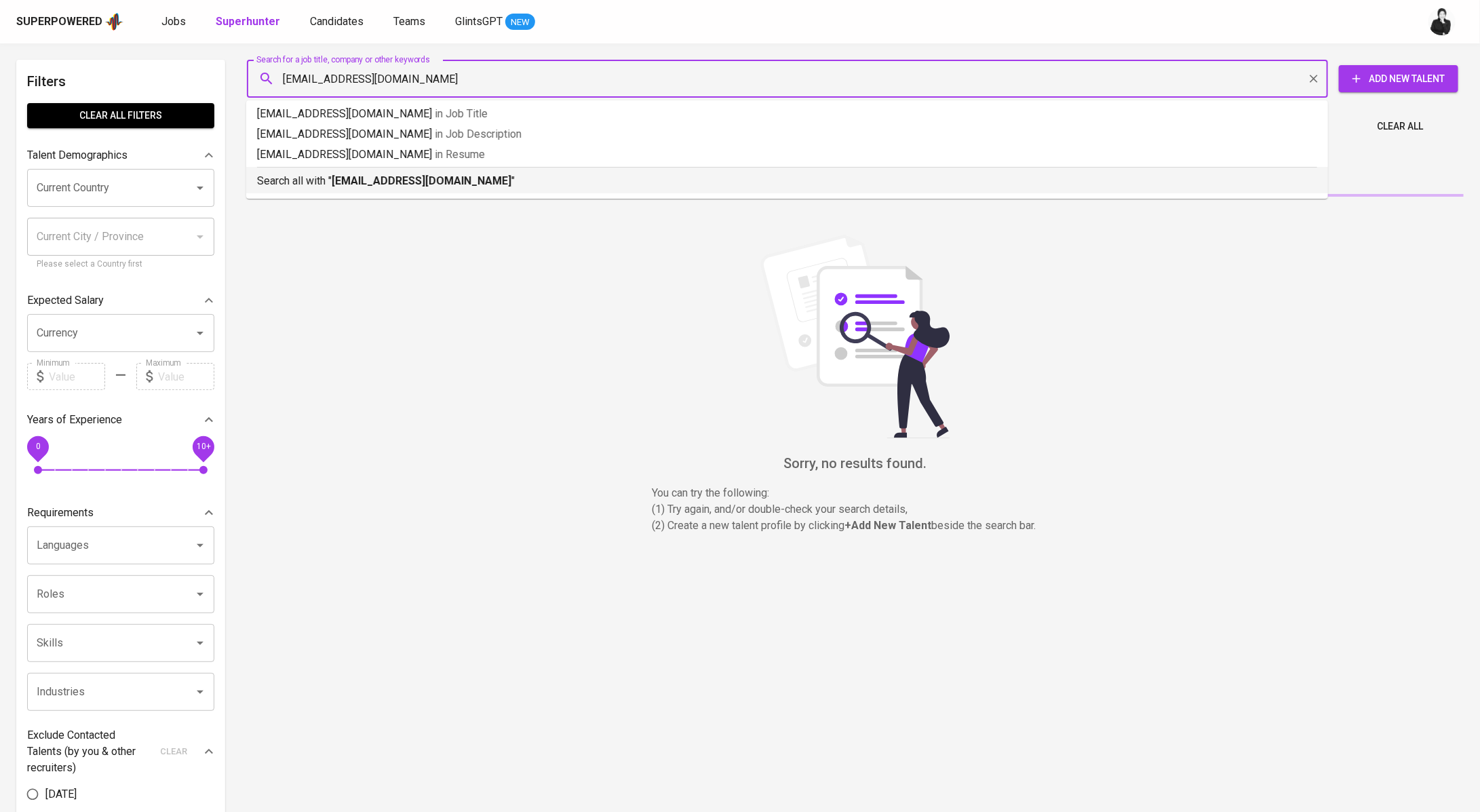
click at [399, 181] on b "[EMAIL_ADDRESS][DOMAIN_NAME]" at bounding box center [421, 181] width 180 height 13
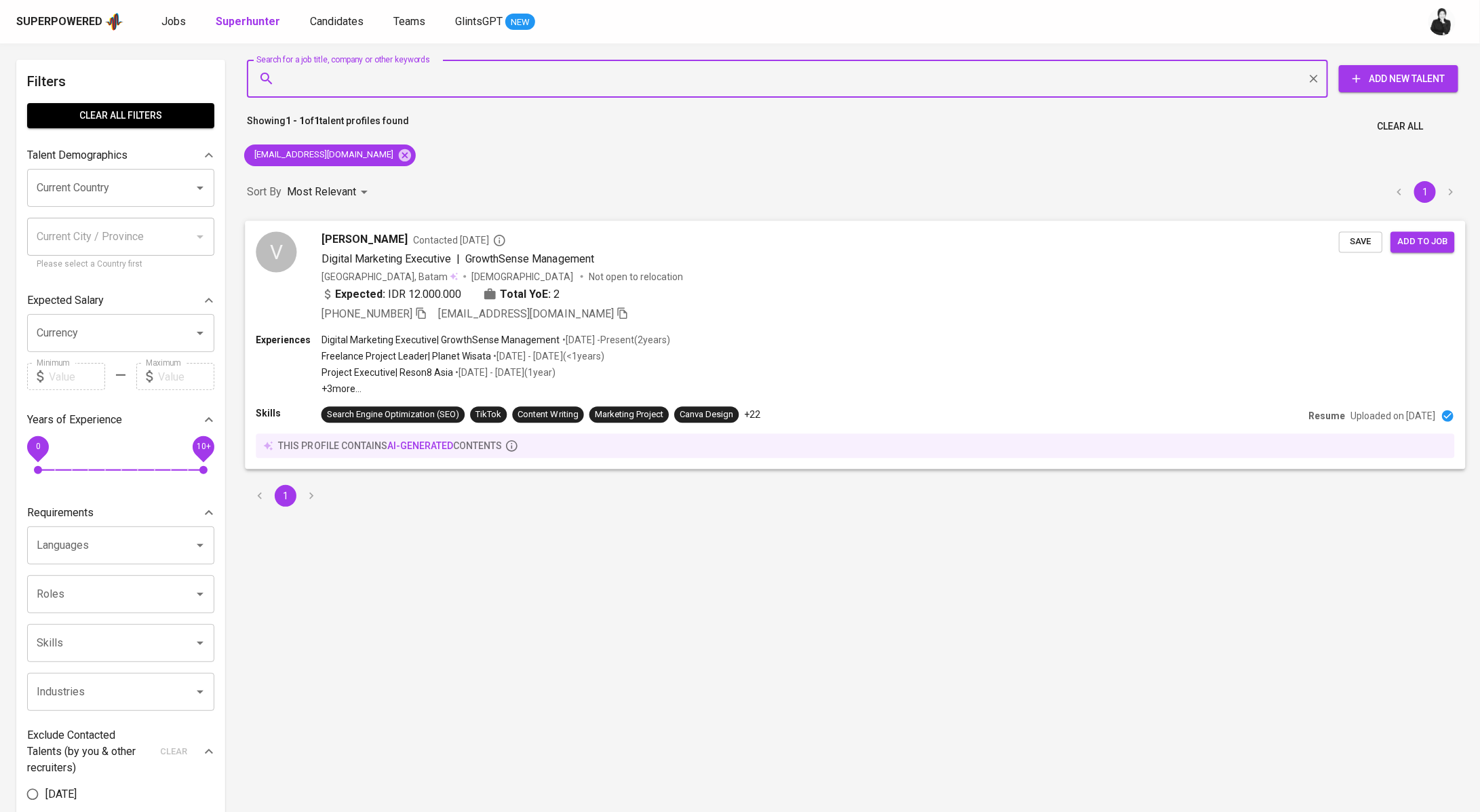
click at [413, 240] on span "Contacted [DATE]" at bounding box center [459, 239] width 93 height 14
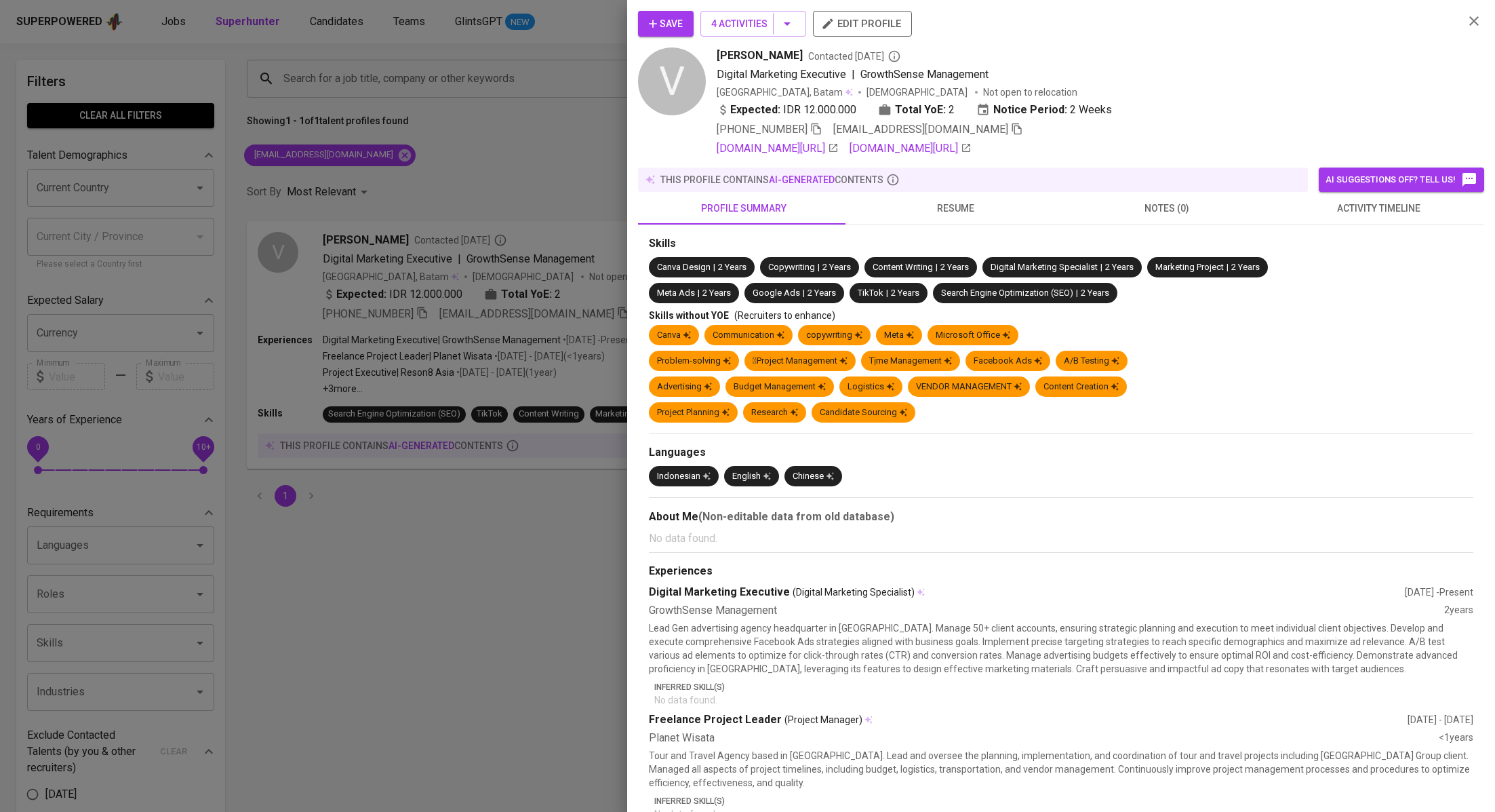
click at [1285, 217] on button "activity timeline" at bounding box center [1378, 208] width 211 height 33
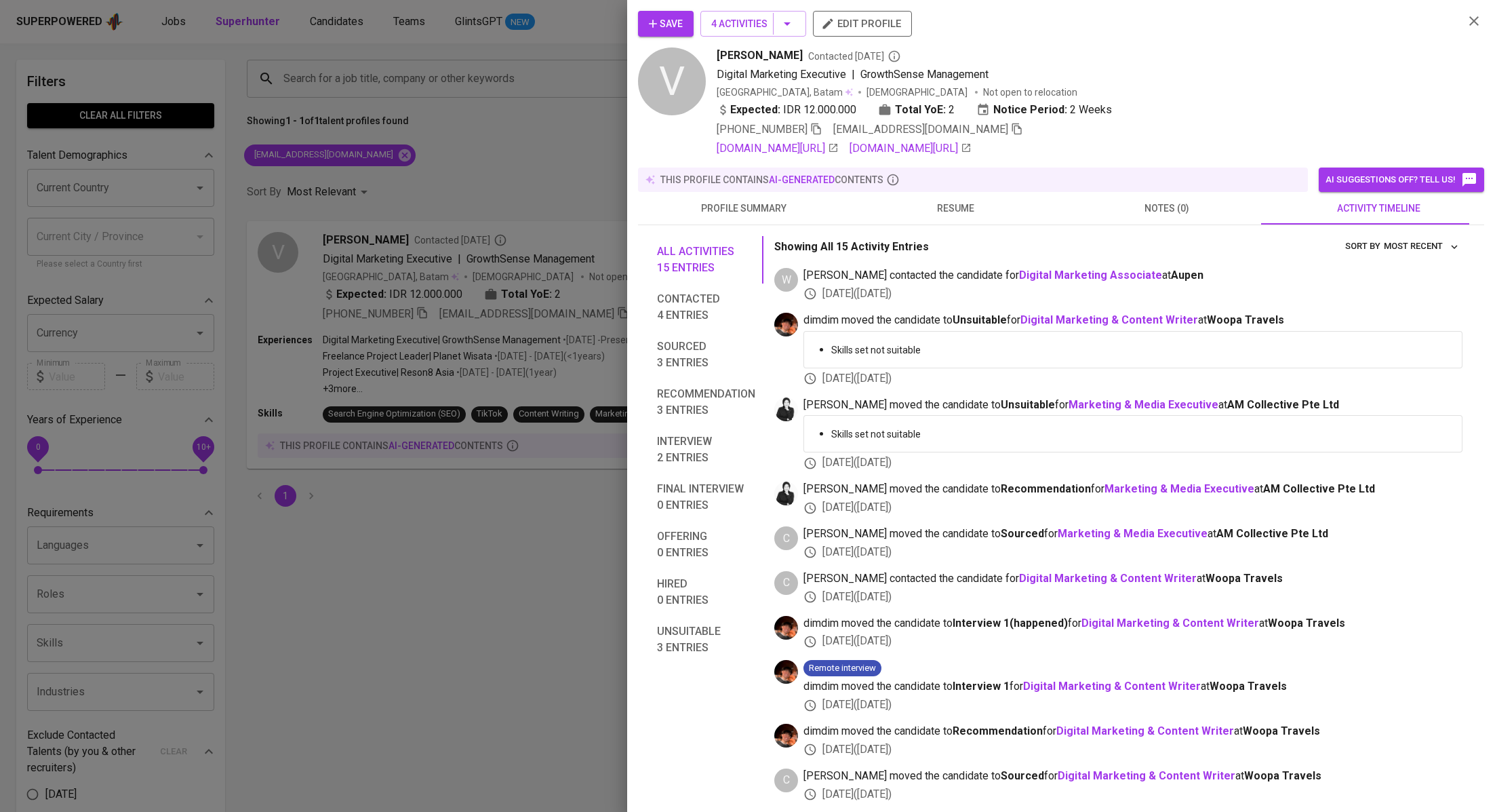
click at [463, 211] on div at bounding box center [747, 406] width 1495 height 812
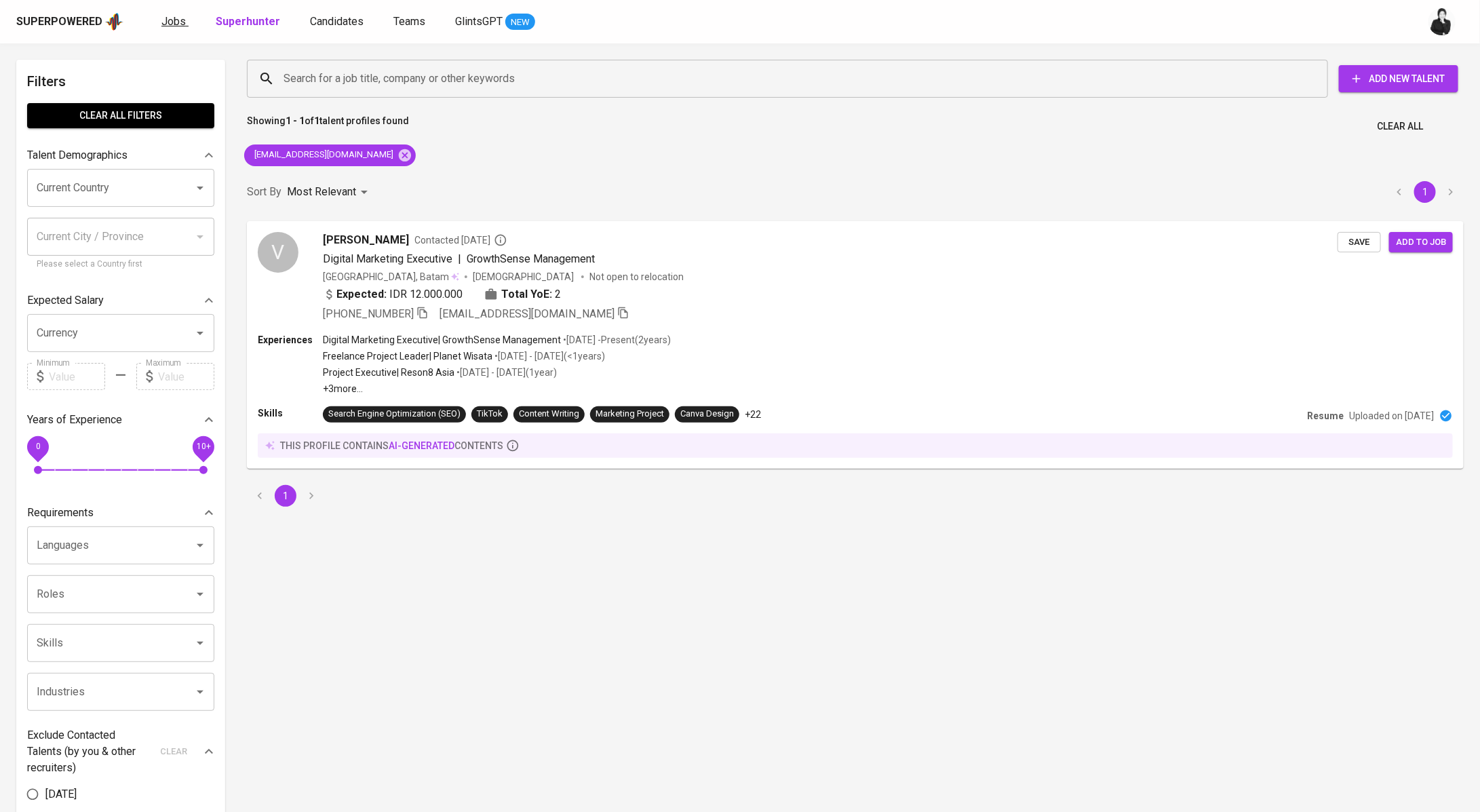
click at [178, 16] on span "Jobs" at bounding box center [173, 22] width 24 height 13
